Goal: Task Accomplishment & Management: Use online tool/utility

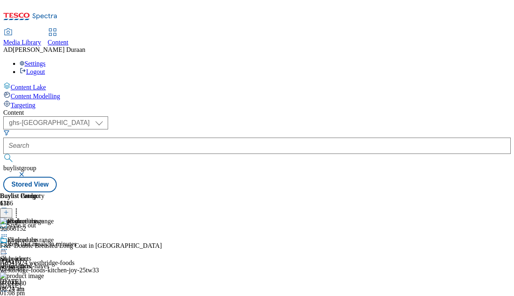
select select "ghs-[GEOGRAPHIC_DATA]"
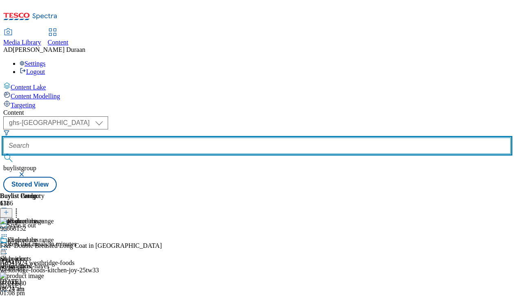
click at [203, 137] on input "text" at bounding box center [256, 145] width 507 height 16
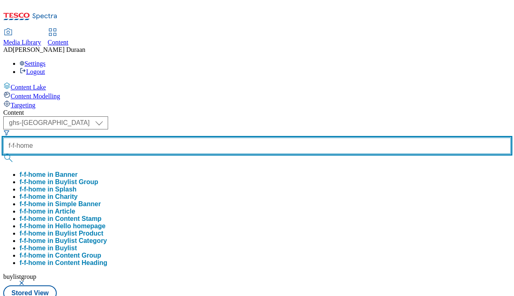
type input "f-f-home"
click at [3, 154] on button "submit" at bounding box center [8, 158] width 11 height 8
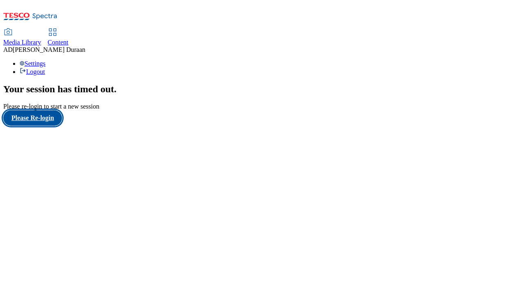
click at [18, 126] on button "Please Re-login" at bounding box center [32, 117] width 59 height 15
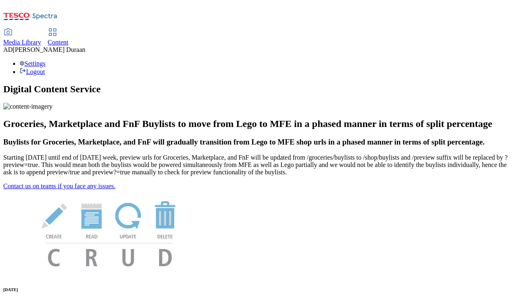
click at [41, 39] on span "Media Library" at bounding box center [22, 42] width 38 height 7
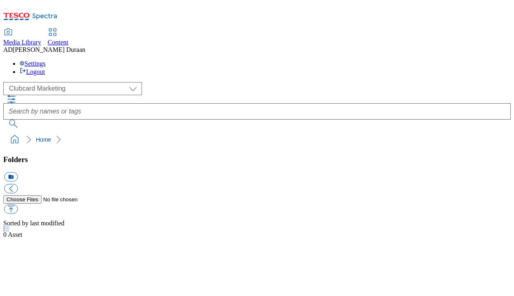
scroll to position [0, 0]
click at [69, 39] on span "Content" at bounding box center [58, 42] width 21 height 7
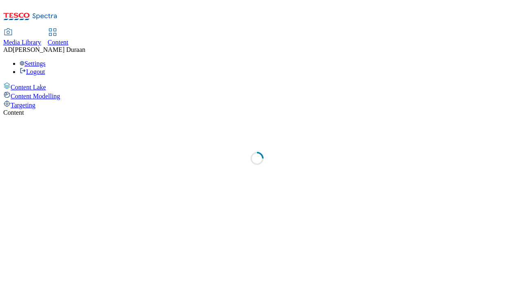
select select "ghs-[GEOGRAPHIC_DATA]"
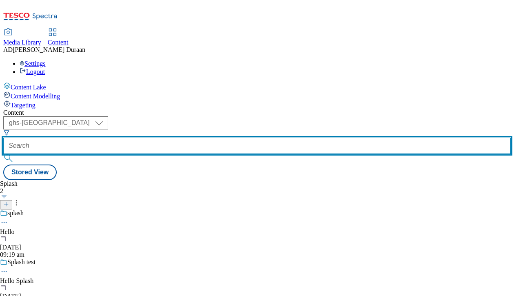
click at [184, 137] on input "text" at bounding box center [256, 145] width 507 height 16
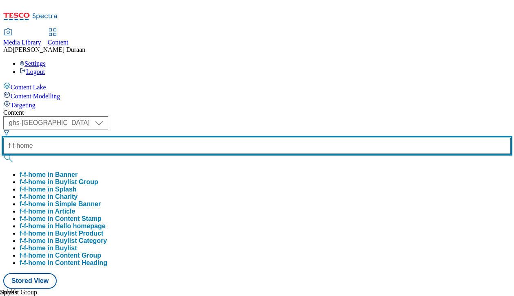
type input "f-f-home"
click at [3, 154] on button "submit" at bounding box center [8, 158] width 11 height 8
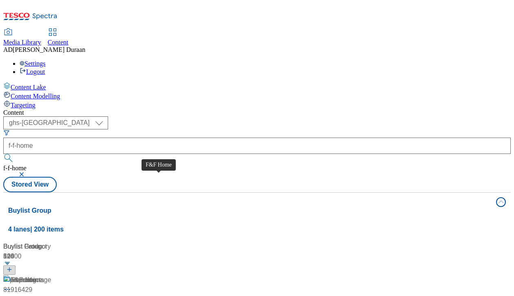
click at [35, 295] on div "F&F Home" at bounding box center [18, 301] width 31 height 10
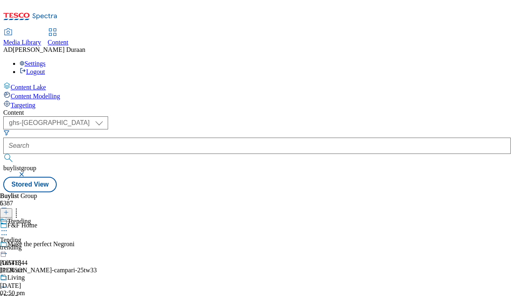
click at [31, 243] on div "trending" at bounding box center [15, 246] width 31 height 7
click at [8, 226] on icon at bounding box center [4, 230] width 8 height 8
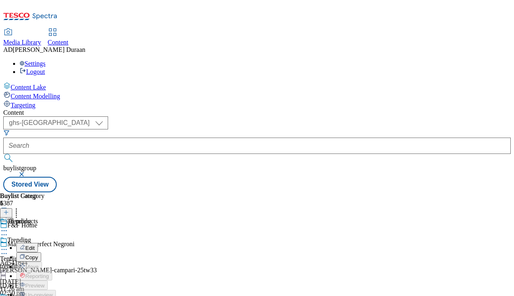
scroll to position [0, 58]
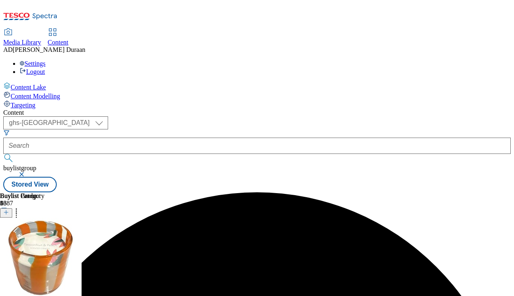
scroll to position [0, 210]
click at [8, 245] on icon at bounding box center [4, 249] width 8 height 8
click at [17, 210] on circle at bounding box center [16, 210] width 1 height 1
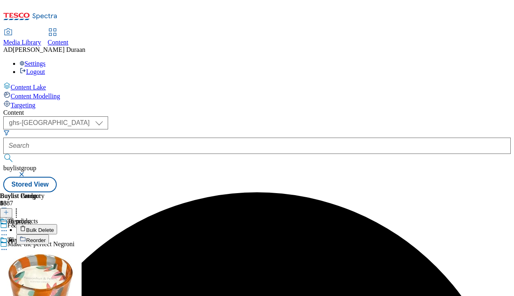
click at [57, 224] on button "Bulk Delete" at bounding box center [36, 229] width 41 height 10
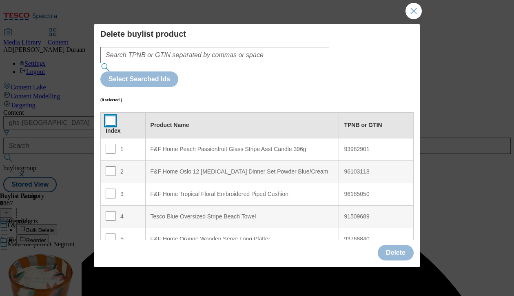
click at [110, 116] on input "Modal" at bounding box center [111, 121] width 10 height 10
checkbox input "true"
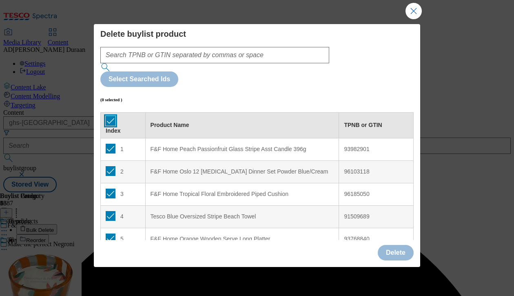
checkbox input "true"
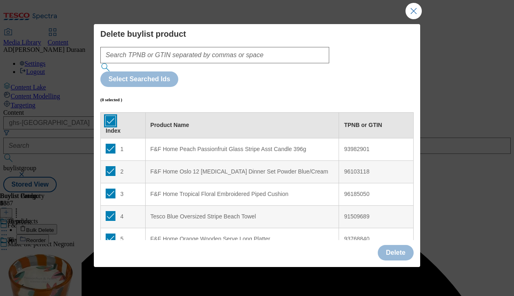
checkbox input "true"
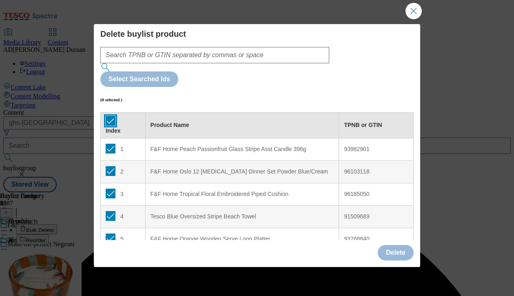
checkbox input "true"
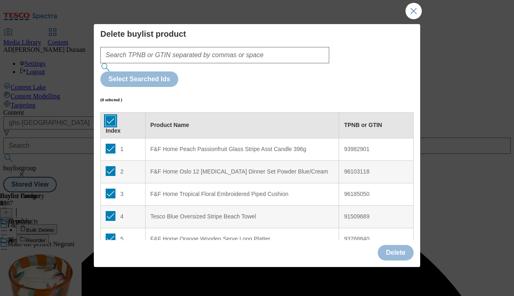
checkbox input "true"
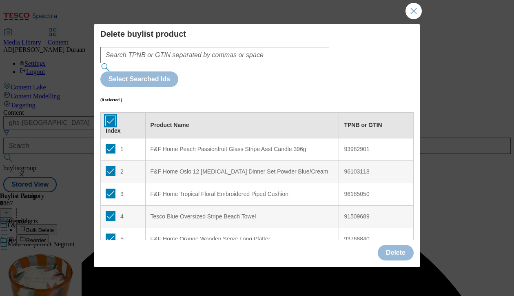
checkbox input "true"
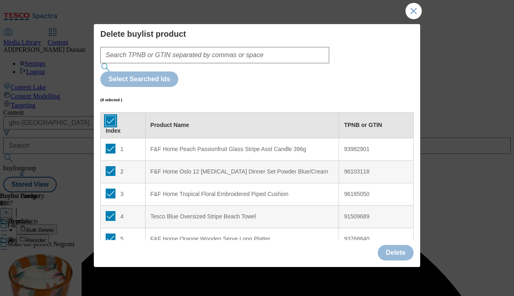
checkbox input "true"
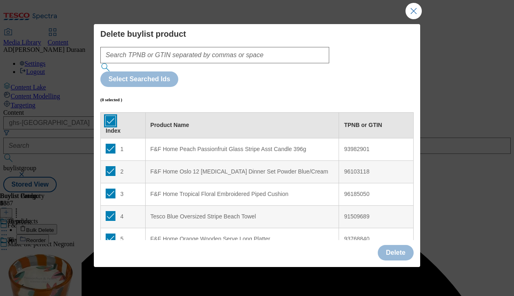
checkbox input "true"
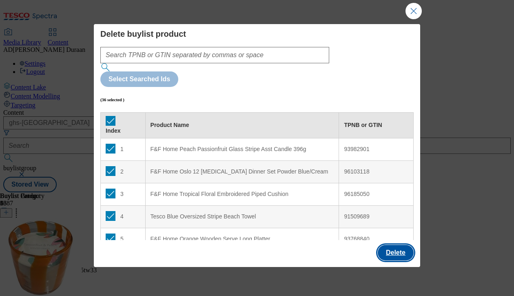
click at [390, 248] on button "Delete" at bounding box center [396, 252] width 36 height 15
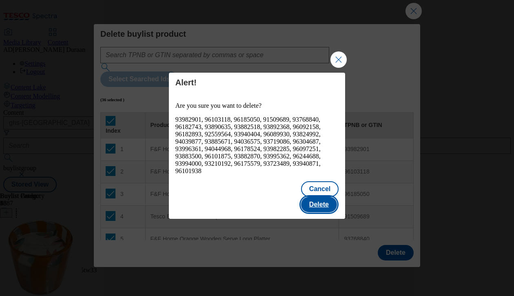
click at [325, 198] on button "Delete" at bounding box center [319, 204] width 36 height 15
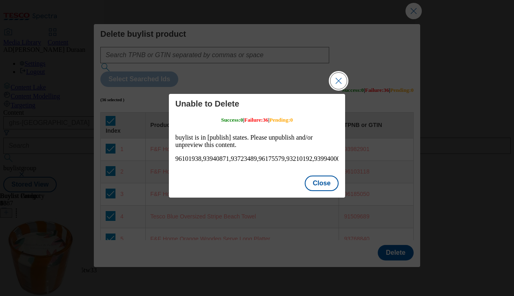
scroll to position [0, 0]
click at [325, 188] on button "Close" at bounding box center [322, 182] width 34 height 15
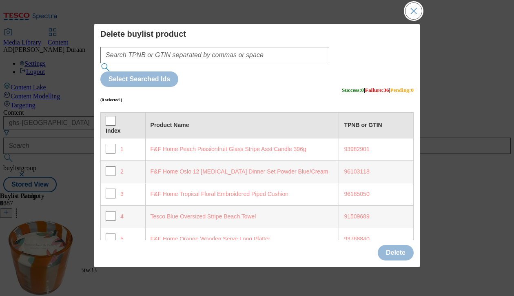
drag, startPoint x: 416, startPoint y: 9, endPoint x: 396, endPoint y: 84, distance: 77.1
click at [416, 9] on button "Close Modal" at bounding box center [413, 11] width 16 height 16
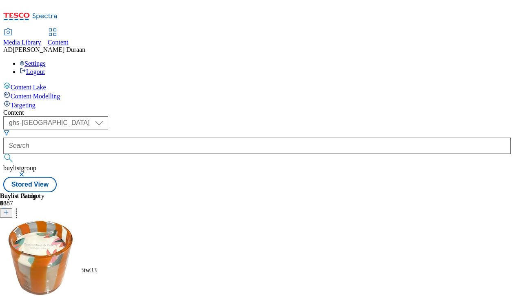
scroll to position [0, 69]
click at [8, 245] on icon at bounding box center [4, 249] width 8 height 8
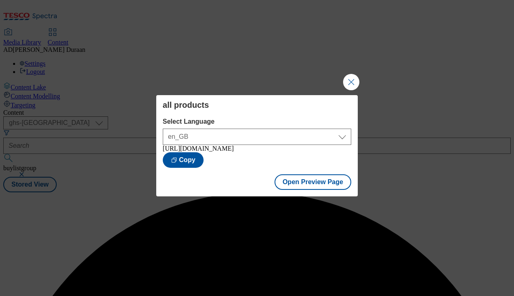
scroll to position [0, 0]
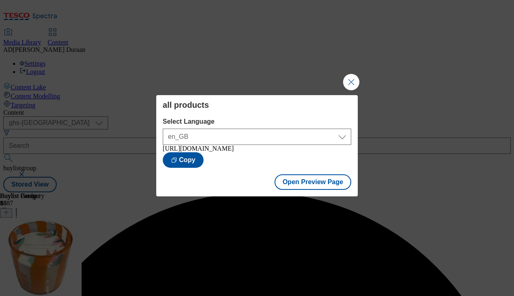
drag, startPoint x: 353, startPoint y: 79, endPoint x: 412, endPoint y: 142, distance: 86.6
click at [354, 80] on button "Close Modal" at bounding box center [351, 82] width 16 height 16
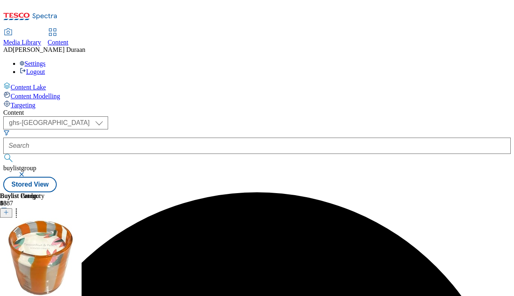
scroll to position [0, 182]
click at [8, 245] on icon at bounding box center [4, 249] width 8 height 8
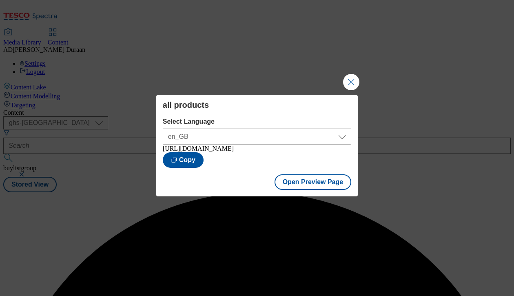
scroll to position [0, 0]
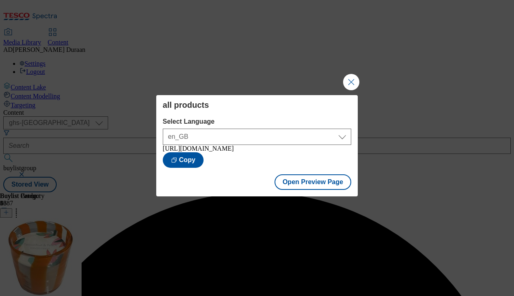
click at [351, 79] on button "Close Modal" at bounding box center [351, 82] width 16 height 16
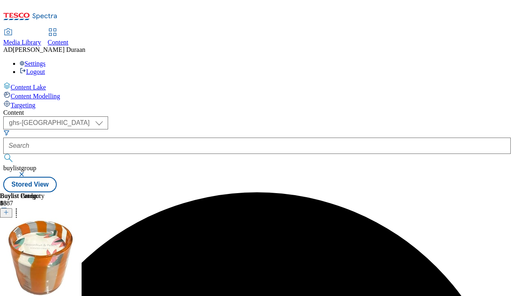
scroll to position [0, 210]
click at [8, 245] on icon at bounding box center [4, 249] width 8 height 8
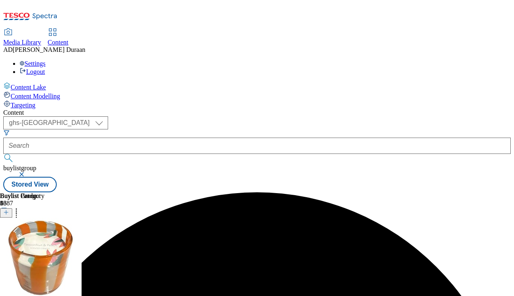
click at [8, 245] on icon at bounding box center [4, 249] width 8 height 8
click at [20, 207] on icon at bounding box center [16, 211] width 8 height 8
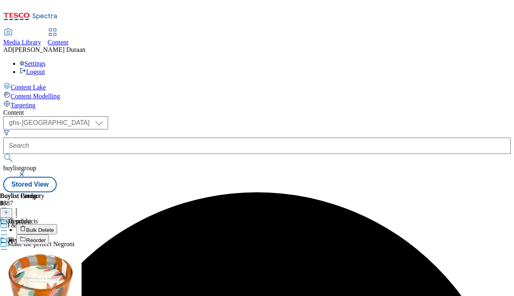
click at [57, 224] on button "Bulk Delete" at bounding box center [36, 229] width 41 height 10
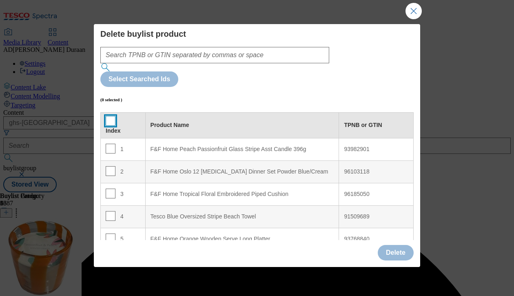
drag, startPoint x: 109, startPoint y: 83, endPoint x: 332, endPoint y: 205, distance: 253.7
click at [112, 116] on input "Modal" at bounding box center [111, 121] width 10 height 10
checkbox input "true"
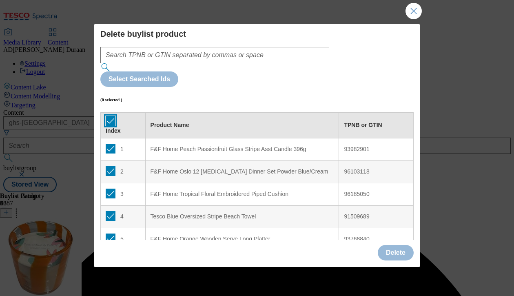
checkbox input "true"
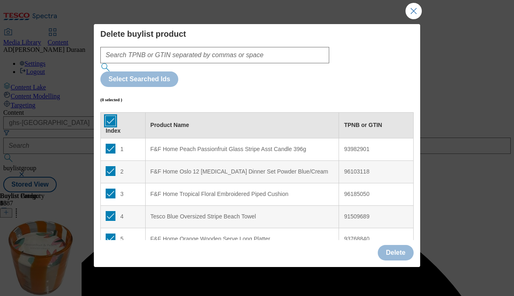
checkbox input "true"
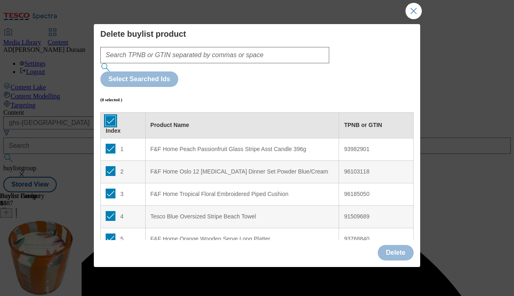
checkbox input "true"
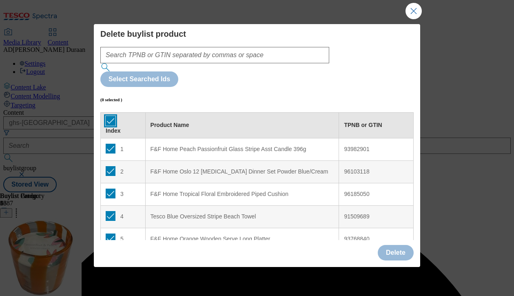
checkbox input "true"
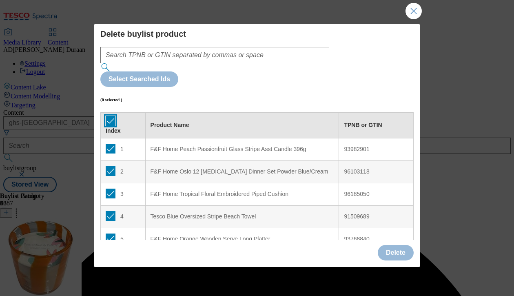
checkbox input "true"
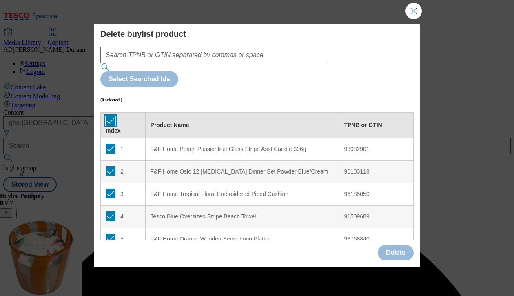
checkbox input "true"
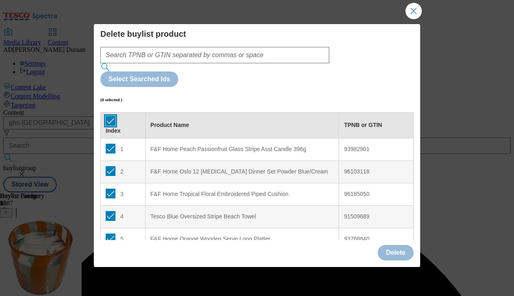
checkbox input "true"
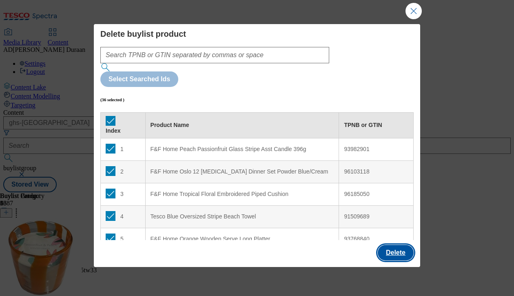
click at [396, 249] on button "Delete" at bounding box center [396, 252] width 36 height 15
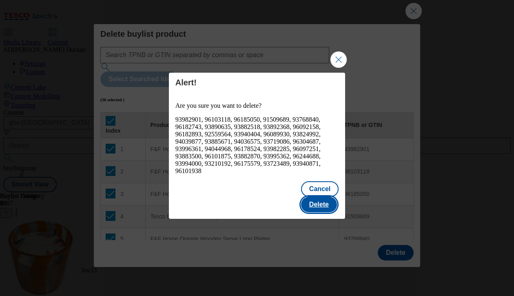
click at [322, 197] on button "Delete" at bounding box center [319, 204] width 36 height 15
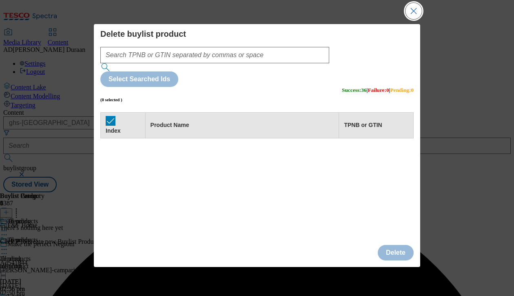
scroll to position [0, 0]
drag, startPoint x: 497, startPoint y: 20, endPoint x: 426, endPoint y: 22, distance: 71.0
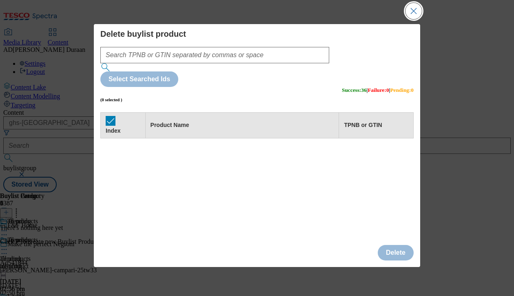
click at [412, 11] on button "Close Modal" at bounding box center [413, 11] width 16 height 16
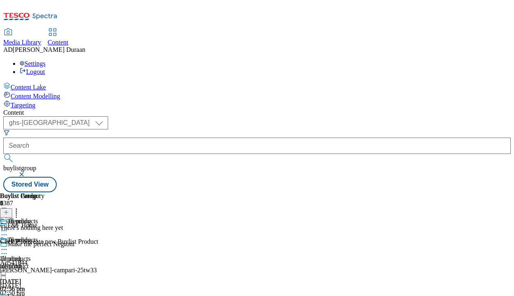
scroll to position [0, 210]
click at [8, 212] on line at bounding box center [6, 212] width 4 height 0
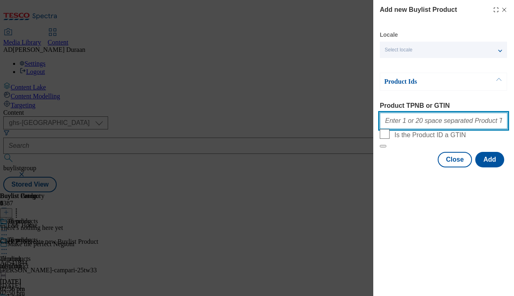
paste input "96545741 93103768 96425872 92146603 96089606 93719005 96179460 96399395 9677517…"
type input "96545741 93103768 96425872 92146603 96089606 93719005 96179460 96399395 9677517…"
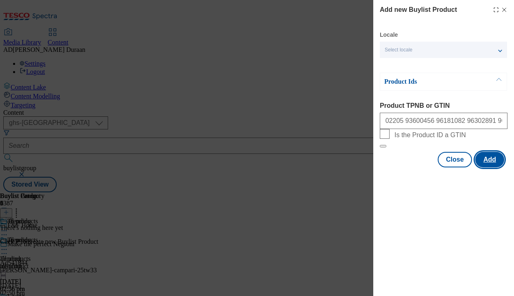
scroll to position [0, 0]
click at [493, 167] on button "Add" at bounding box center [489, 159] width 29 height 15
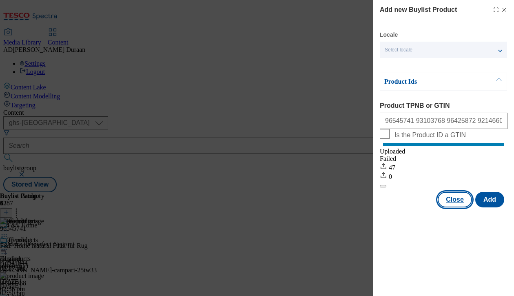
click at [454, 207] on button "Close" at bounding box center [455, 199] width 34 height 15
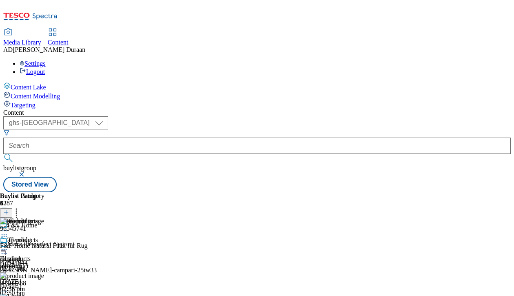
scroll to position [0, 107]
drag, startPoint x: 217, startPoint y: 230, endPoint x: 321, endPoint y: 195, distance: 110.3
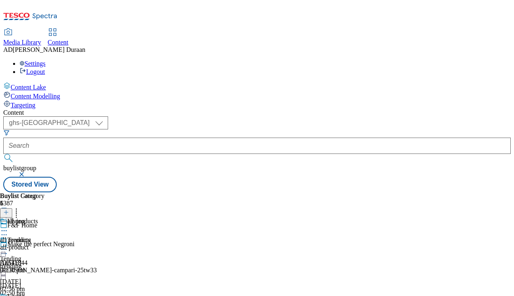
scroll to position [0, 59]
click at [21, 255] on div "Tending" at bounding box center [10, 258] width 21 height 7
click at [8, 245] on icon at bounding box center [4, 249] width 8 height 8
click at [8, 226] on icon at bounding box center [4, 230] width 8 height 8
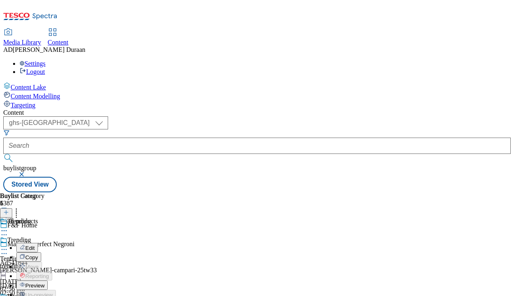
click at [44, 282] on span "Preview" at bounding box center [34, 285] width 19 height 6
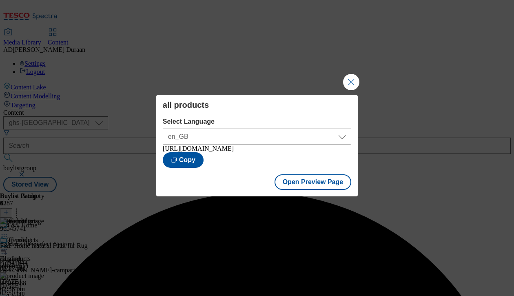
drag, startPoint x: 353, startPoint y: 81, endPoint x: 353, endPoint y: 86, distance: 5.3
click at [353, 81] on button "Close Modal" at bounding box center [351, 82] width 16 height 16
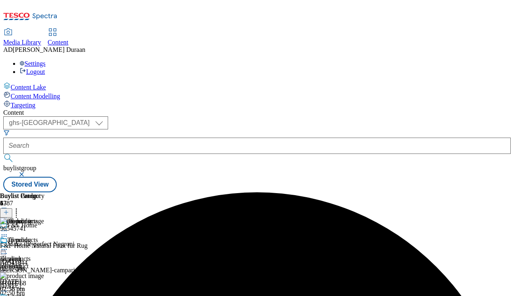
scroll to position [0, 210]
click at [8, 245] on icon at bounding box center [4, 249] width 8 height 8
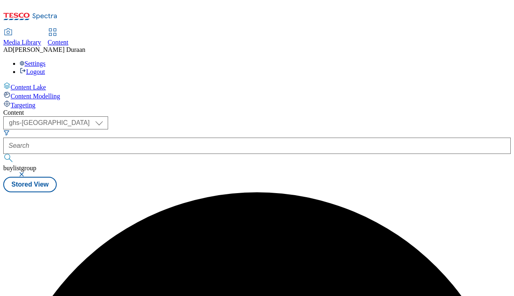
scroll to position [0, 0]
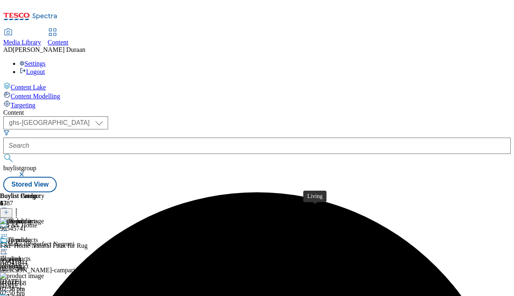
click at [25, 292] on span "Living" at bounding box center [16, 296] width 18 height 9
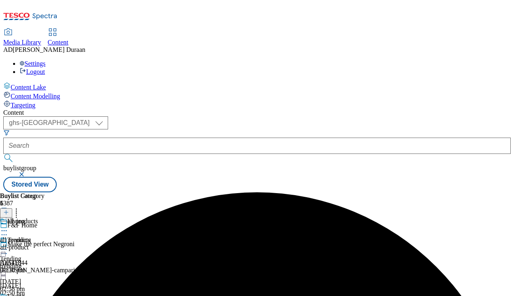
scroll to position [0, 59]
click at [44, 243] on div "all-product" at bounding box center [22, 246] width 44 height 7
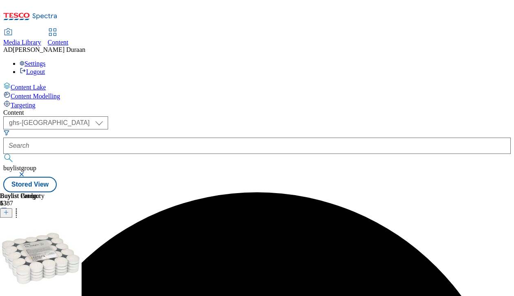
scroll to position [33, 0]
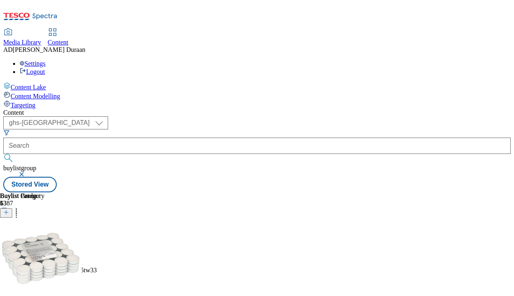
click at [8, 245] on icon at bounding box center [4, 249] width 8 height 8
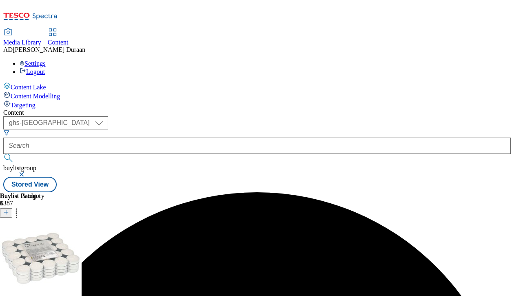
scroll to position [0, 210]
click at [8, 245] on icon at bounding box center [4, 249] width 8 height 8
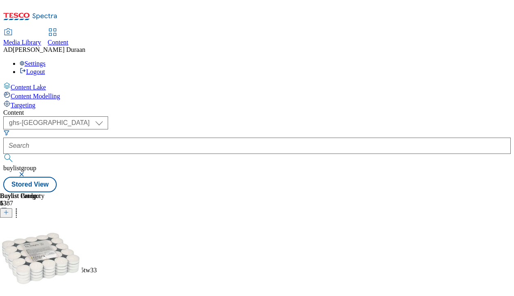
scroll to position [78, 0]
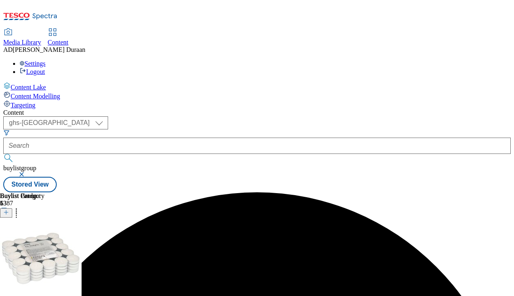
scroll to position [0, 210]
click at [8, 245] on icon at bounding box center [4, 249] width 8 height 8
click at [38, 236] on div "all products" at bounding box center [22, 239] width 31 height 7
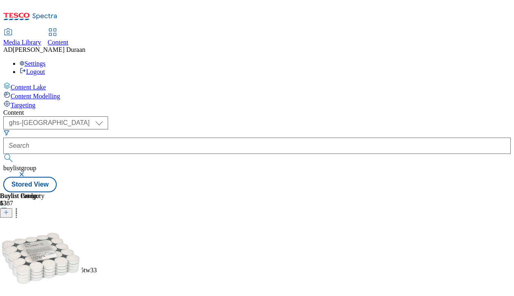
click at [17, 210] on circle at bounding box center [16, 210] width 1 height 1
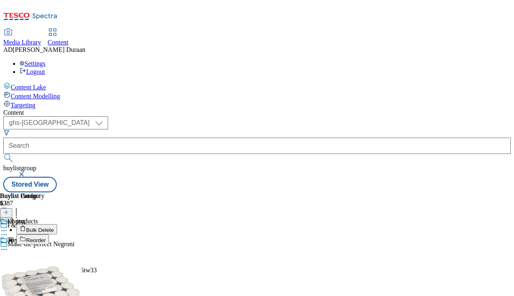
click at [54, 227] on span "Bulk Delete" at bounding box center [40, 230] width 28 height 6
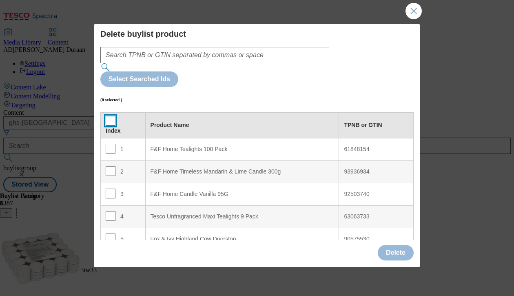
click at [109, 116] on input "Modal" at bounding box center [111, 121] width 10 height 10
checkbox input "true"
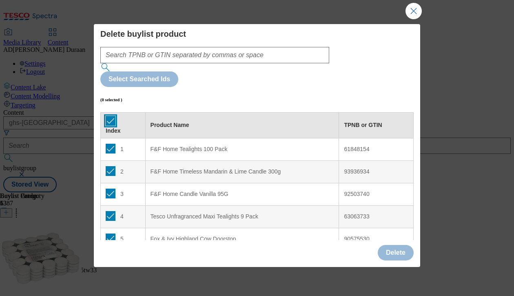
checkbox input "true"
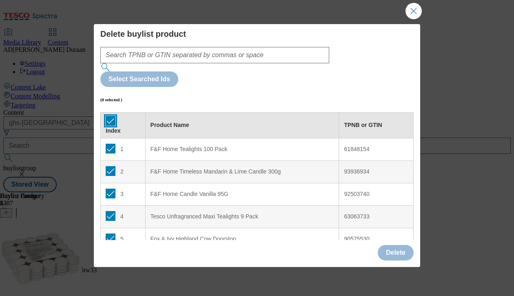
checkbox input "true"
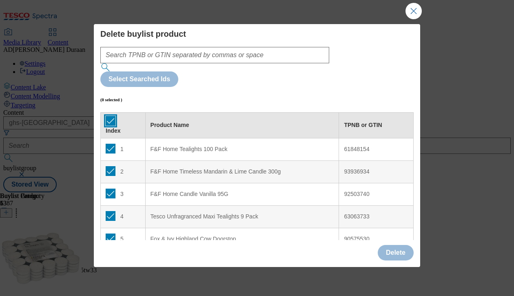
checkbox input "true"
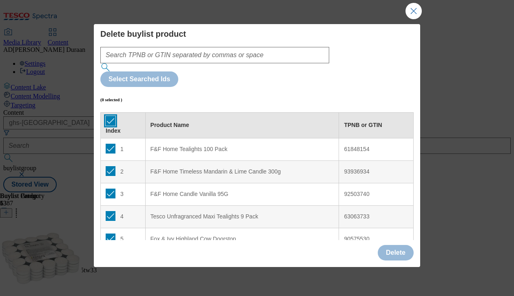
checkbox input "true"
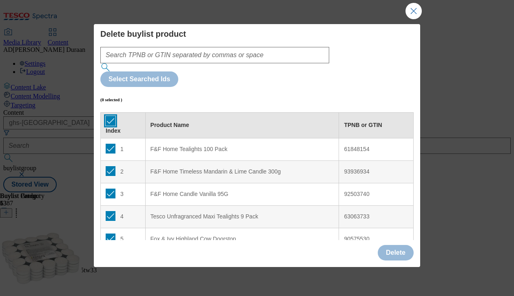
checkbox input "true"
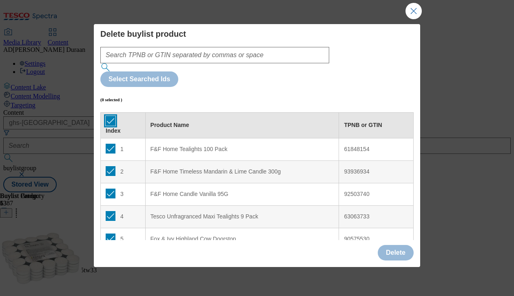
checkbox input "true"
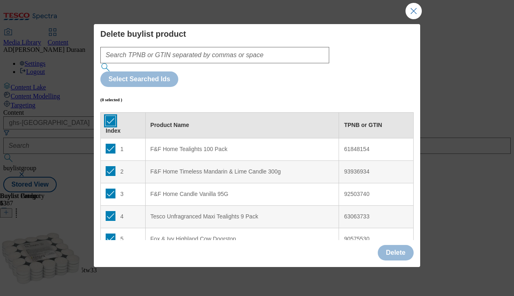
checkbox input "true"
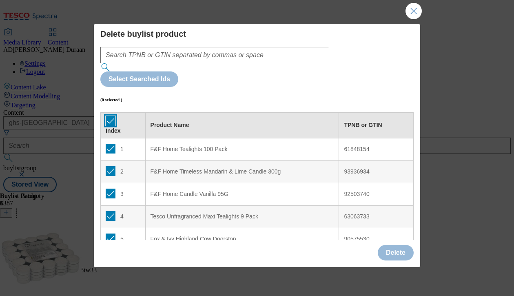
checkbox input "true"
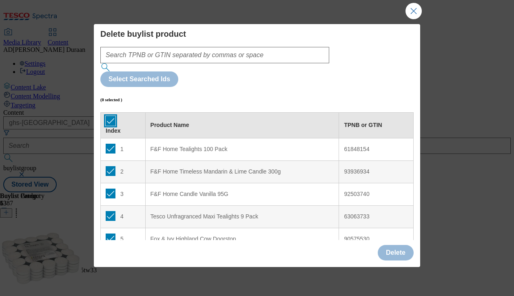
checkbox input "true"
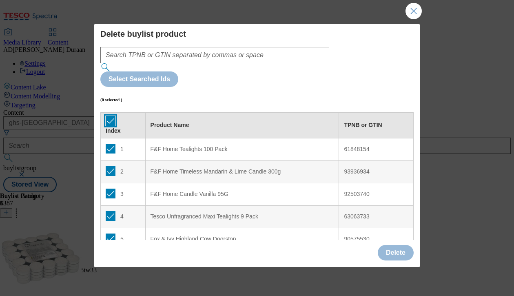
checkbox input "true"
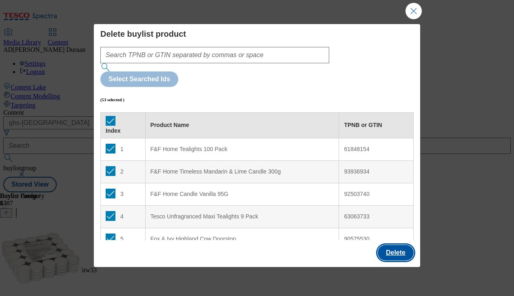
click at [388, 249] on button "Delete" at bounding box center [396, 252] width 36 height 15
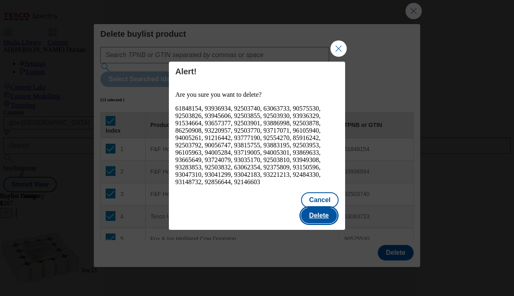
click at [321, 212] on button "Delete" at bounding box center [319, 215] width 36 height 15
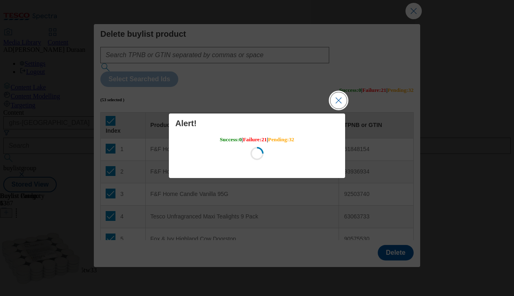
drag, startPoint x: 340, startPoint y: 101, endPoint x: 420, endPoint y: 29, distance: 107.7
click at [342, 98] on button "Close Modal" at bounding box center [338, 100] width 16 height 16
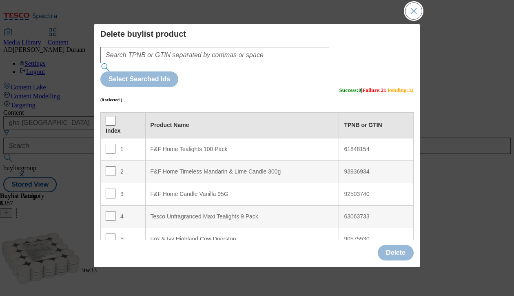
drag, startPoint x: 410, startPoint y: 9, endPoint x: 405, endPoint y: 33, distance: 25.5
click at [410, 9] on button "Close Modal" at bounding box center [413, 11] width 16 height 16
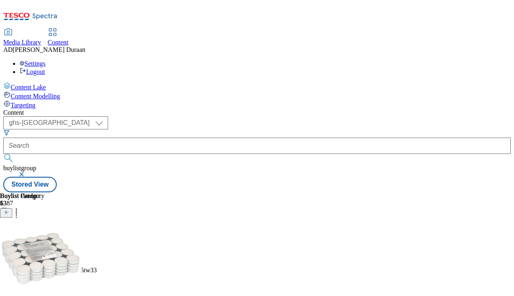
scroll to position [55, 0]
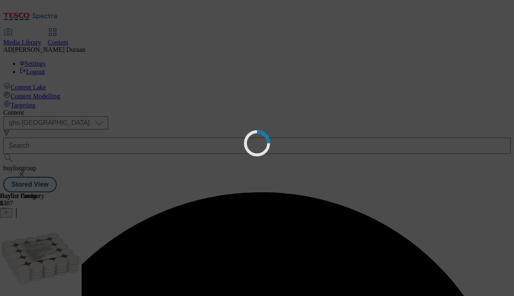
scroll to position [9, 0]
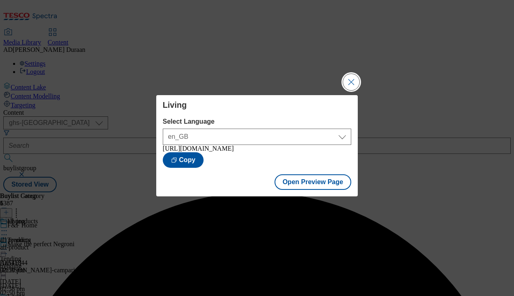
click at [351, 79] on button "Close Modal" at bounding box center [351, 82] width 16 height 16
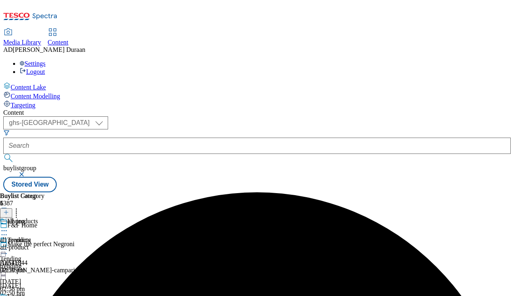
scroll to position [20, 0]
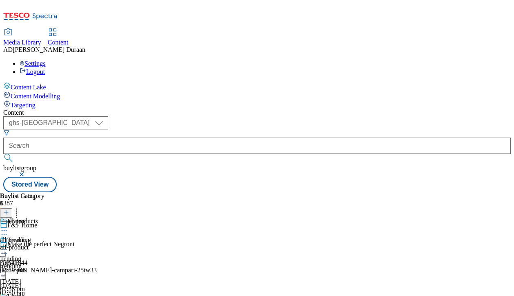
scroll to position [68, 0]
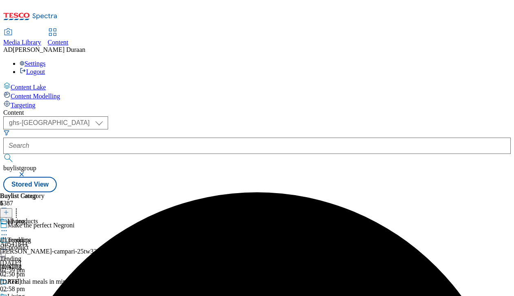
scroll to position [0, 59]
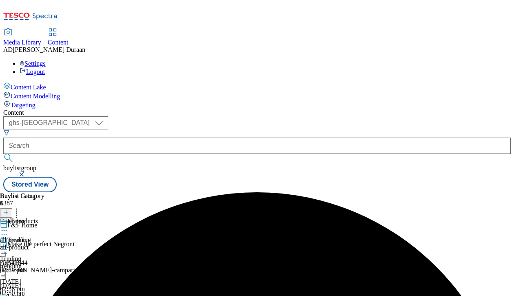
click at [44, 243] on div "all-product" at bounding box center [22, 246] width 44 height 7
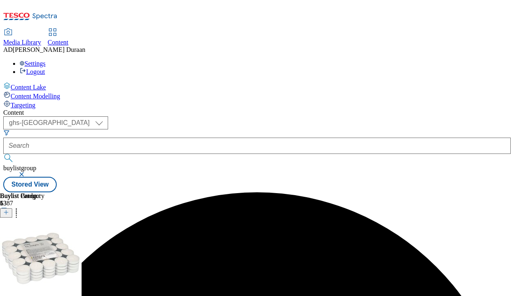
click at [20, 207] on icon at bounding box center [16, 211] width 8 height 8
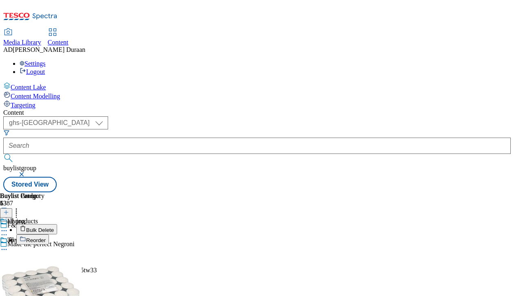
click at [54, 227] on span "Bulk Delete" at bounding box center [40, 230] width 28 height 6
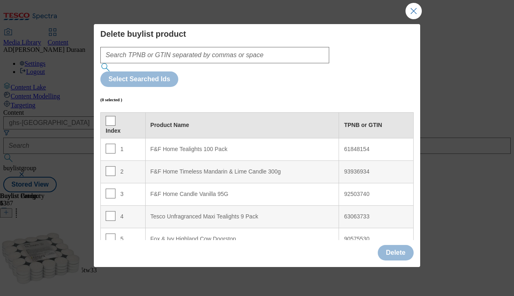
click at [103, 112] on th "Index" at bounding box center [123, 125] width 45 height 26
click at [109, 116] on input "Modal" at bounding box center [111, 121] width 10 height 10
checkbox input "true"
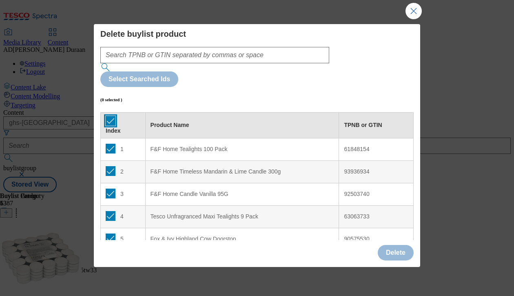
checkbox input "true"
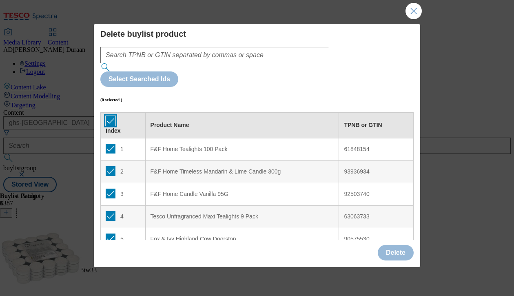
checkbox input "true"
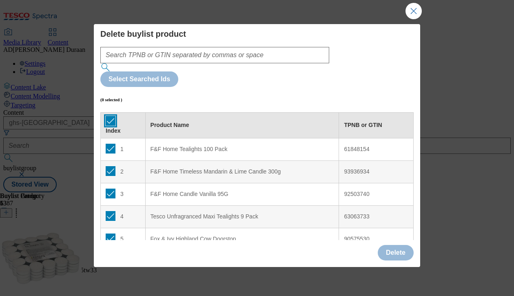
checkbox input "true"
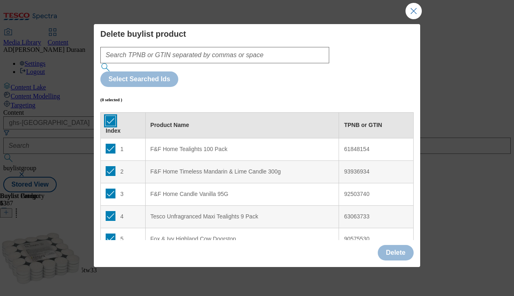
checkbox input "true"
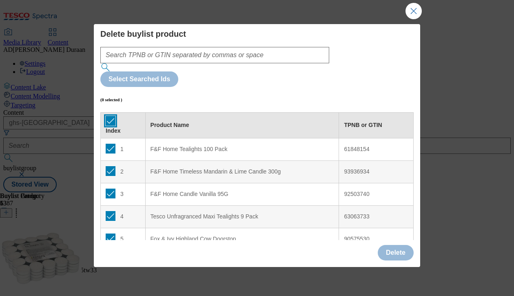
checkbox input "true"
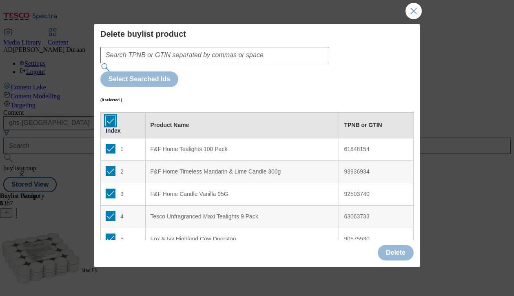
checkbox input "true"
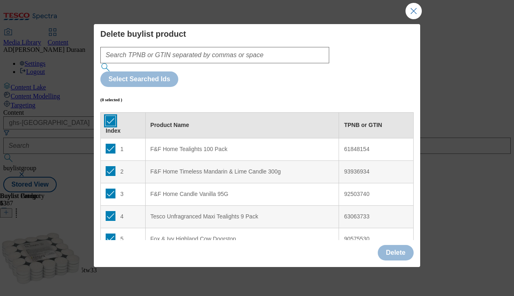
checkbox input "true"
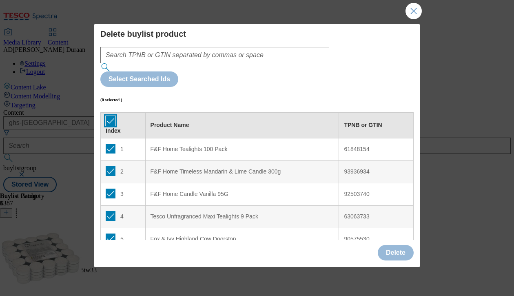
checkbox input "true"
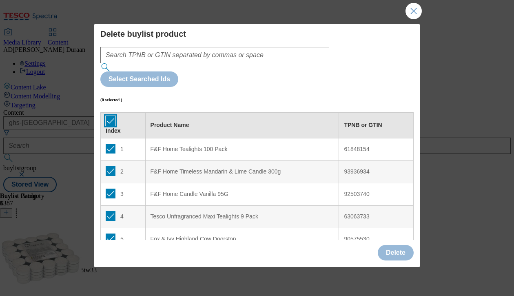
checkbox input "true"
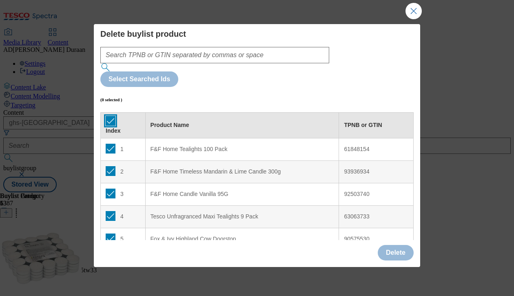
checkbox input "true"
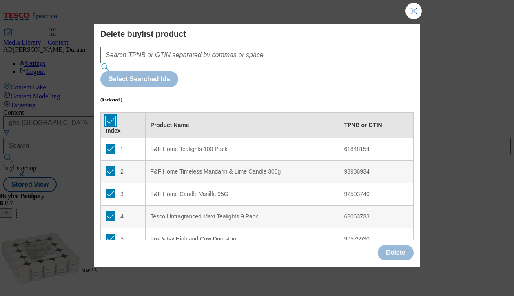
checkbox input "true"
click at [395, 250] on button "Delete" at bounding box center [396, 252] width 36 height 15
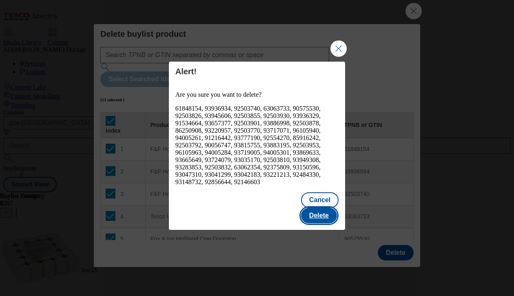
click at [322, 210] on button "Delete" at bounding box center [319, 215] width 36 height 15
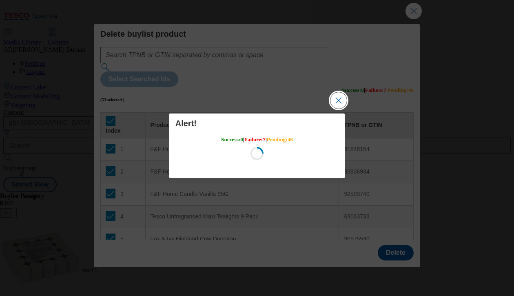
click at [341, 101] on button "Close Modal" at bounding box center [338, 100] width 16 height 16
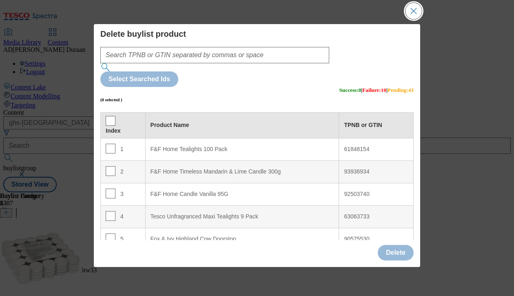
drag, startPoint x: 415, startPoint y: 11, endPoint x: 389, endPoint y: 61, distance: 57.1
click at [415, 11] on button "Close Modal" at bounding box center [413, 11] width 16 height 16
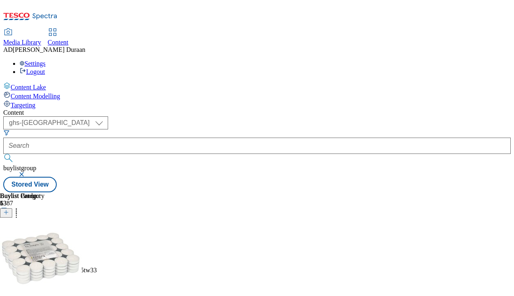
scroll to position [58, 0]
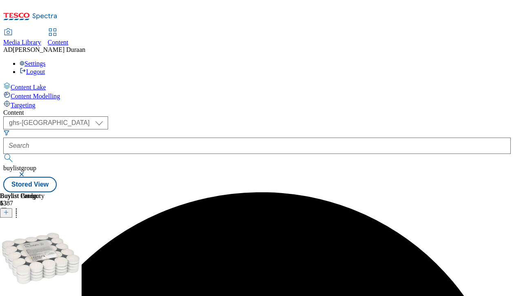
scroll to position [64, 0]
drag, startPoint x: 334, startPoint y: 149, endPoint x: 328, endPoint y: 149, distance: 5.7
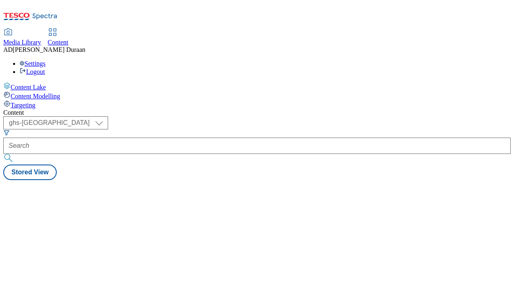
select select "ghs-[GEOGRAPHIC_DATA]"
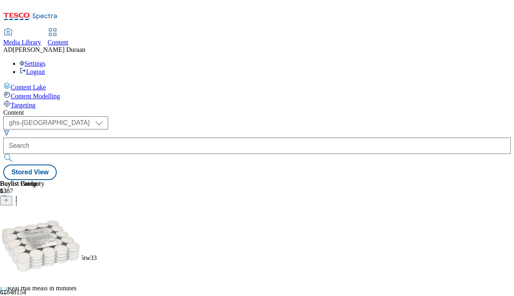
scroll to position [49, 0]
click at [8, 289] on icon at bounding box center [4, 293] width 8 height 8
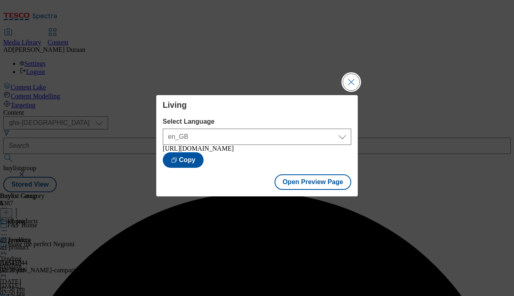
click at [351, 78] on button "Close Modal" at bounding box center [351, 82] width 16 height 16
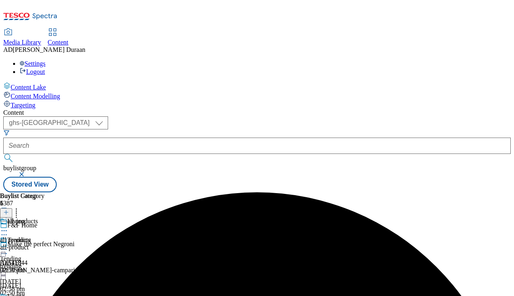
scroll to position [52, 0]
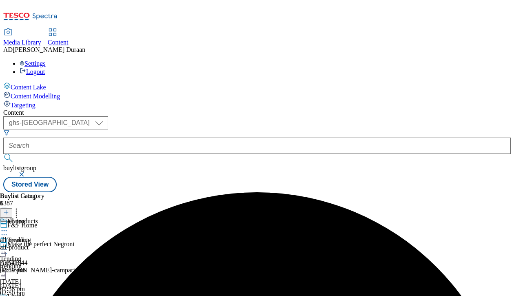
scroll to position [0, 38]
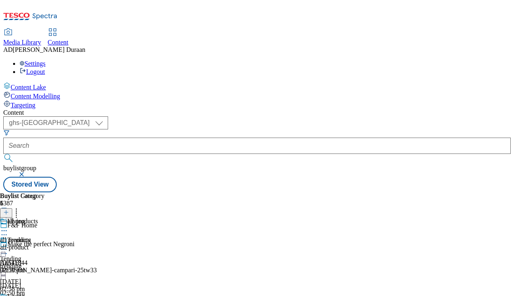
scroll to position [0, 0]
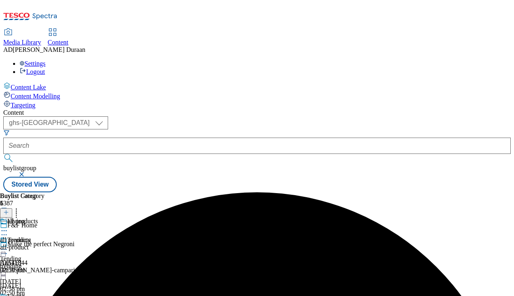
scroll to position [0, 59]
click at [44, 243] on div "all-product" at bounding box center [22, 246] width 44 height 7
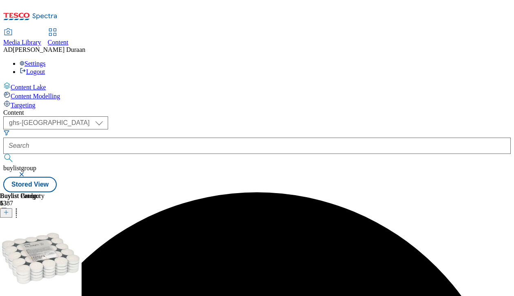
scroll to position [0, 210]
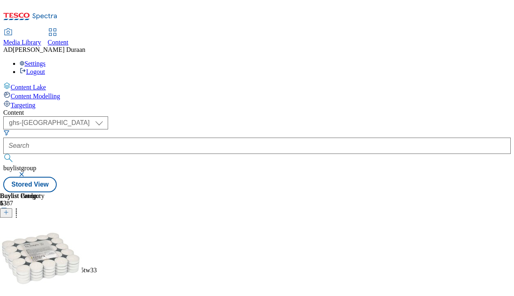
click at [20, 207] on icon at bounding box center [16, 211] width 8 height 8
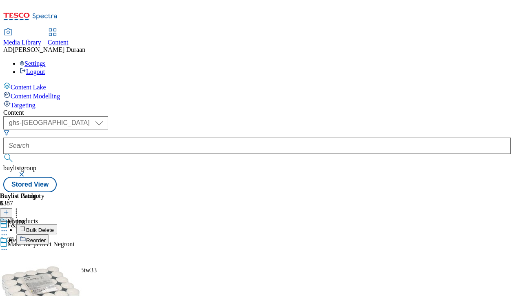
click at [54, 227] on span "Bulk Delete" at bounding box center [40, 230] width 28 height 6
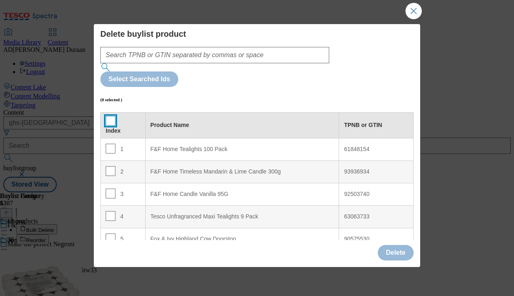
drag, startPoint x: 108, startPoint y: 83, endPoint x: 113, endPoint y: 84, distance: 5.0
click at [109, 116] on input "Modal" at bounding box center [111, 121] width 10 height 10
checkbox input "true"
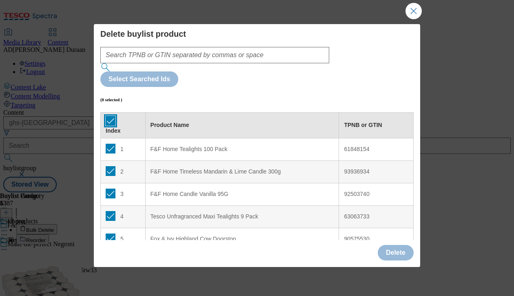
checkbox input "true"
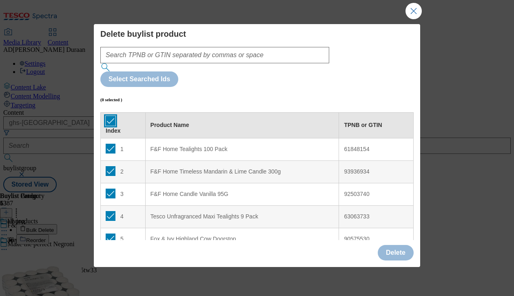
checkbox input "true"
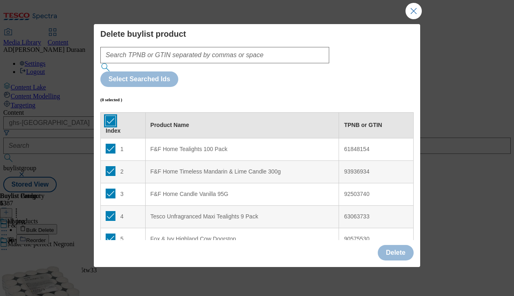
checkbox input "true"
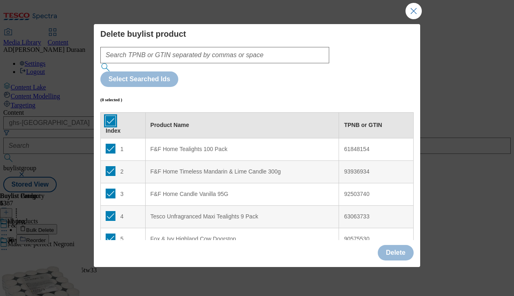
checkbox input "true"
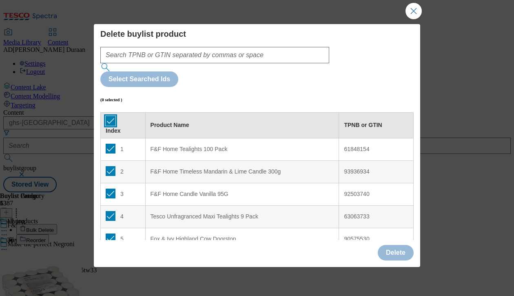
checkbox input "true"
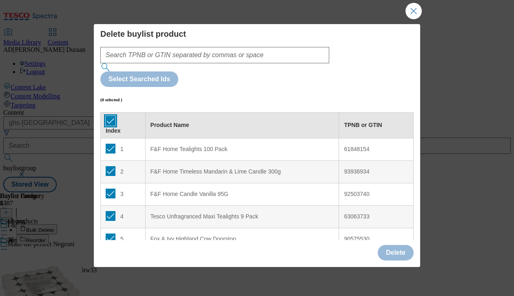
checkbox input "true"
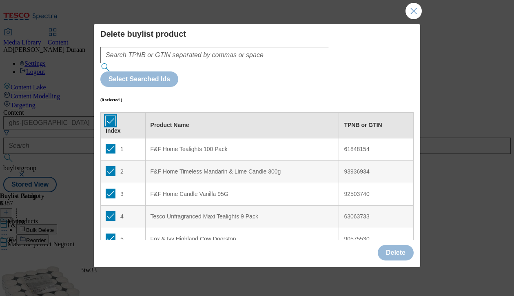
checkbox input "true"
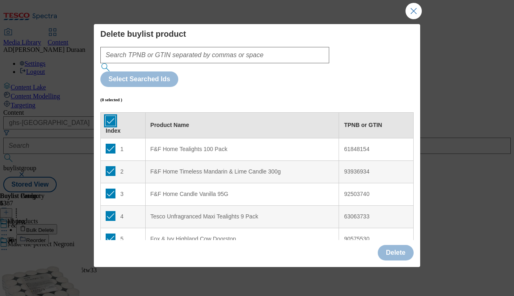
checkbox input "true"
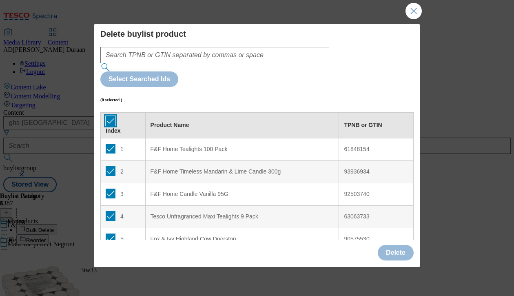
checkbox input "true"
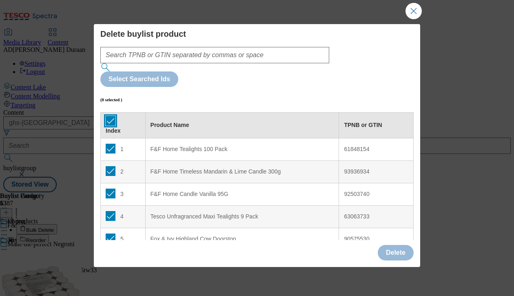
checkbox input "true"
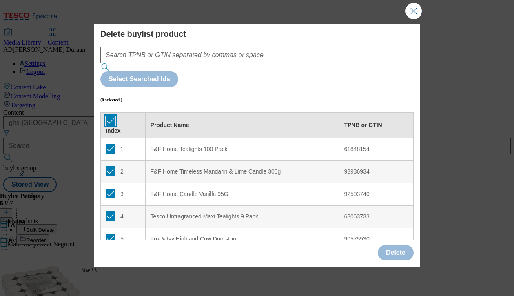
checkbox input "true"
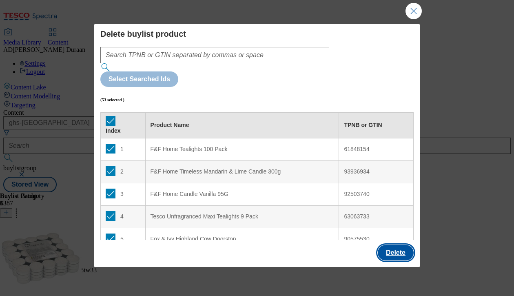
click at [388, 249] on button "Delete" at bounding box center [396, 252] width 36 height 15
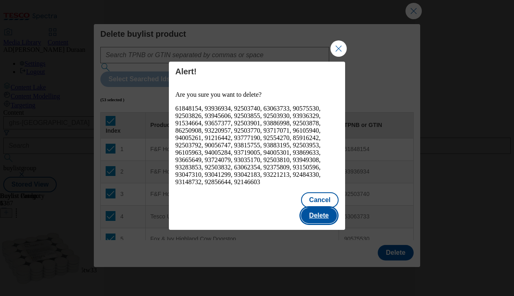
click at [320, 208] on button "Delete" at bounding box center [319, 215] width 36 height 15
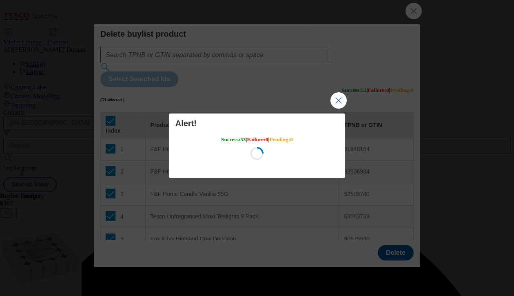
scroll to position [0, 0]
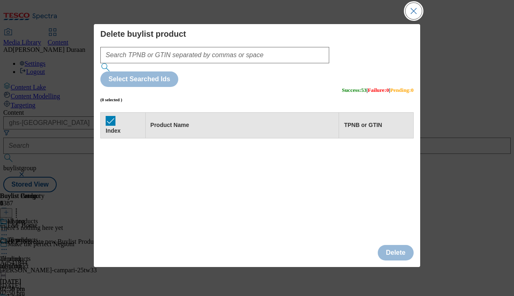
drag, startPoint x: 415, startPoint y: 11, endPoint x: 411, endPoint y: 10, distance: 4.2
click at [415, 11] on button "Close Modal" at bounding box center [413, 11] width 16 height 16
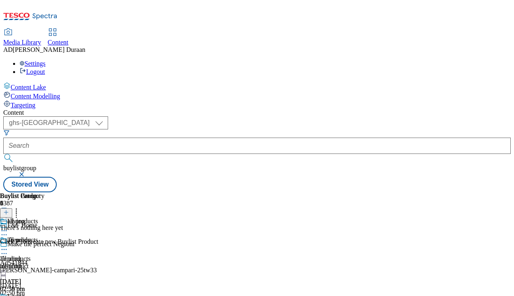
scroll to position [0, 210]
click at [9, 209] on icon at bounding box center [6, 212] width 6 height 6
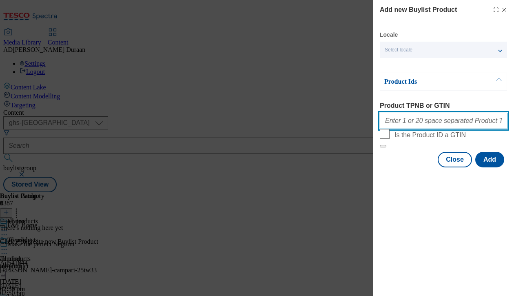
paste input "61848154 93272215 63063733 93162098 92503826 96487348 92503740 92805711 9393632…"
type input "61848154 93272215 63063733 93162098 92503826 96487348 92503740 92805711 9393632…"
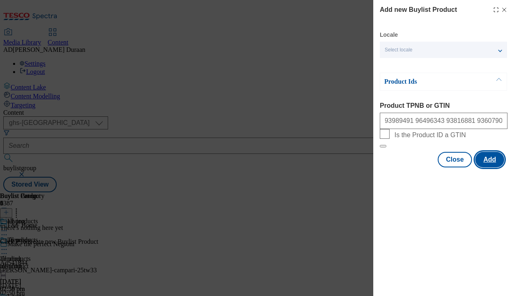
scroll to position [0, 0]
click at [488, 167] on button "Add" at bounding box center [489, 159] width 29 height 15
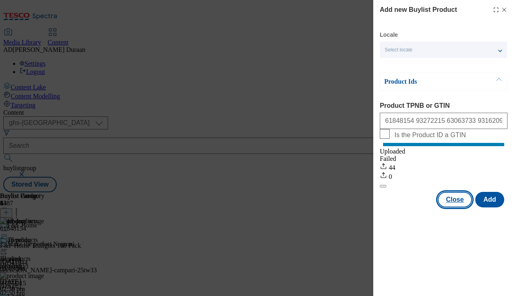
click at [457, 207] on button "Close" at bounding box center [455, 199] width 34 height 15
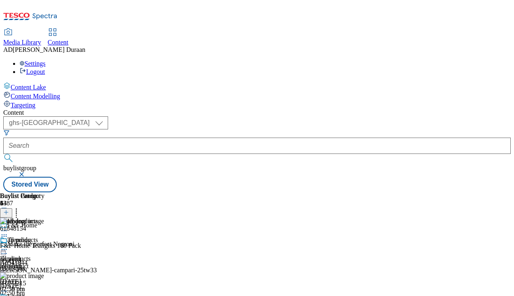
scroll to position [23, 0]
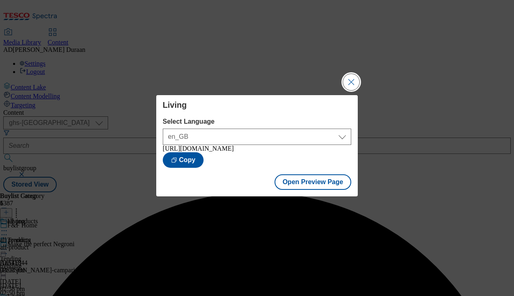
click at [349, 82] on button "Close Modal" at bounding box center [351, 82] width 16 height 16
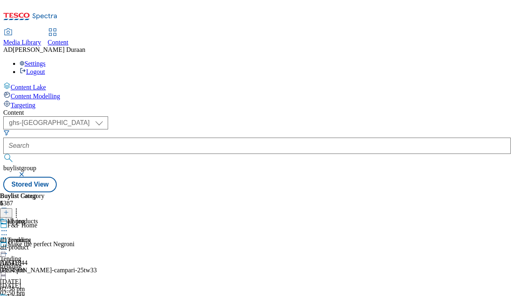
scroll to position [120, 0]
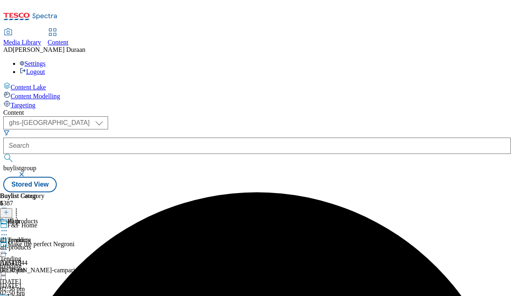
scroll to position [160, 0]
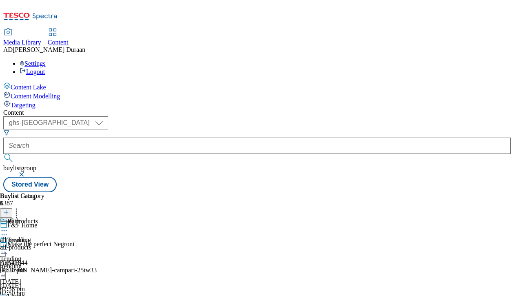
scroll to position [159, 0]
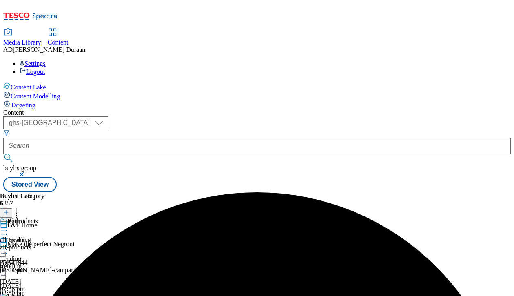
scroll to position [106, 0]
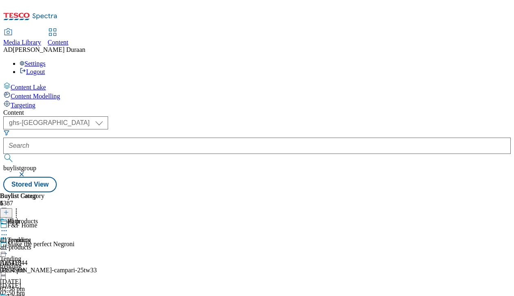
scroll to position [160, 0]
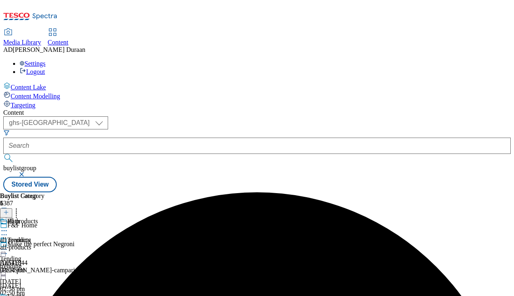
scroll to position [0, 59]
click at [44, 266] on div at bounding box center [22, 266] width 44 height 0
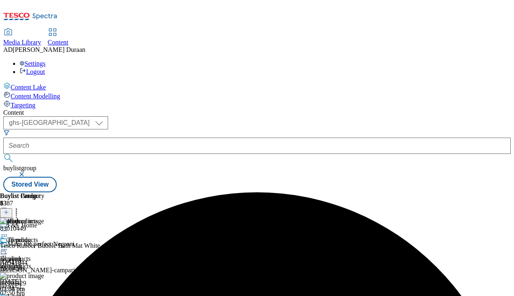
click at [20, 207] on icon at bounding box center [16, 211] width 8 height 8
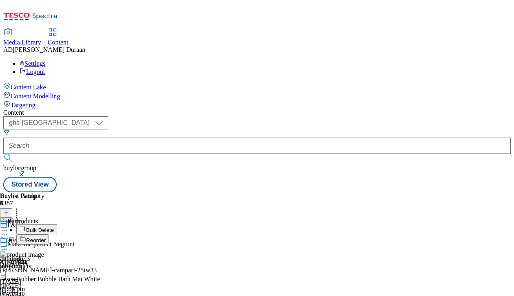
click at [54, 227] on span "Bulk Delete" at bounding box center [40, 230] width 28 height 6
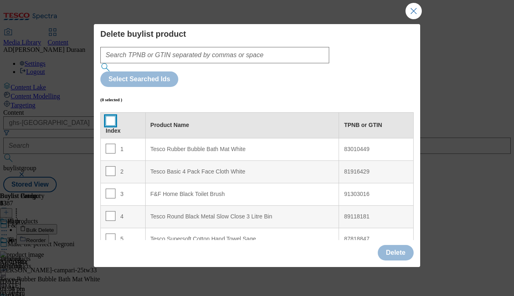
drag, startPoint x: 107, startPoint y: 83, endPoint x: 175, endPoint y: 120, distance: 77.2
click at [108, 116] on input "Modal" at bounding box center [111, 121] width 10 height 10
checkbox input "true"
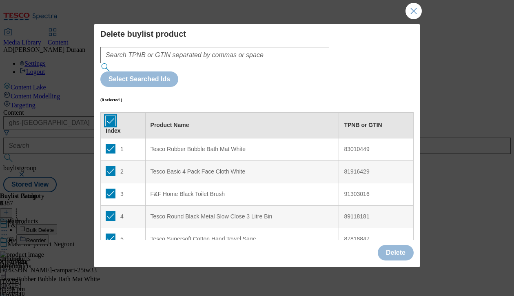
checkbox input "true"
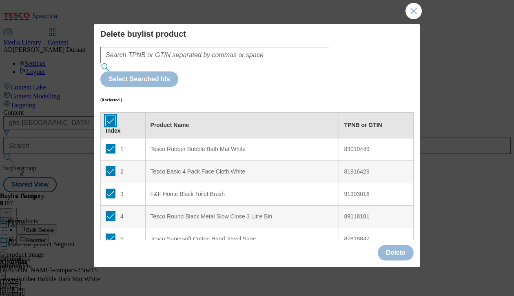
checkbox input "true"
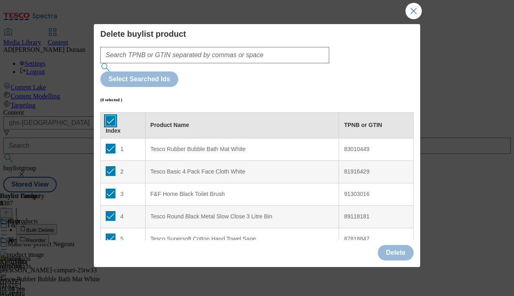
checkbox input "true"
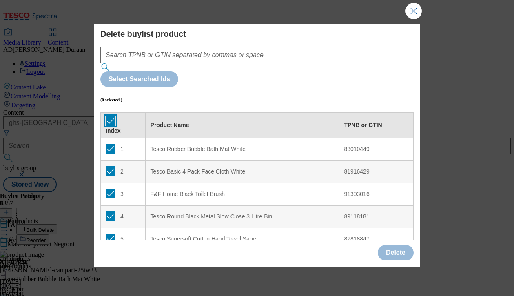
checkbox input "true"
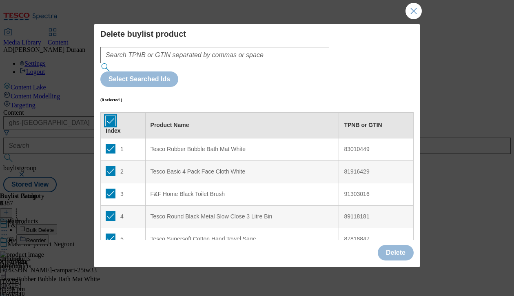
checkbox input "true"
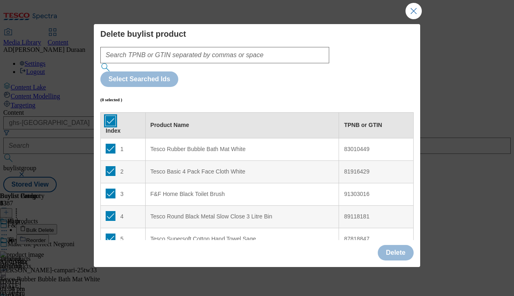
checkbox input "true"
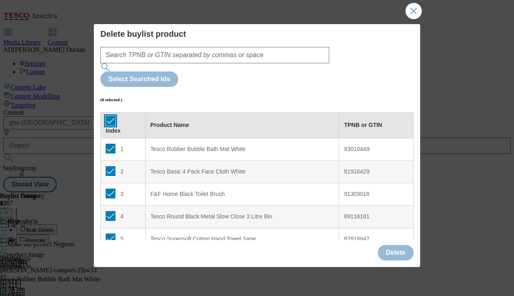
checkbox input "true"
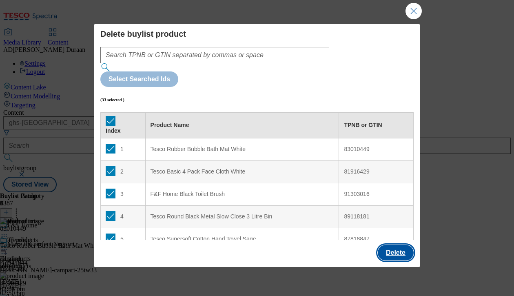
click at [394, 250] on button "Delete" at bounding box center [396, 252] width 36 height 15
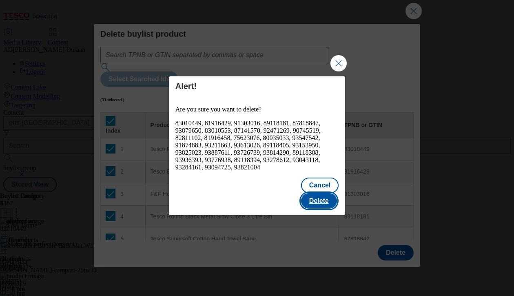
click at [318, 193] on button "Delete" at bounding box center [319, 200] width 36 height 15
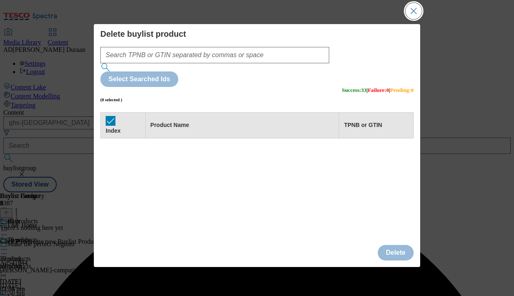
scroll to position [0, 0]
drag, startPoint x: 496, startPoint y: 20, endPoint x: 474, endPoint y: 15, distance: 22.7
click at [413, 11] on body "Icons icon_account icon_add icon_backward_link icon_basket icon_benefits icon_c…" at bounding box center [256, 97] width 507 height 189
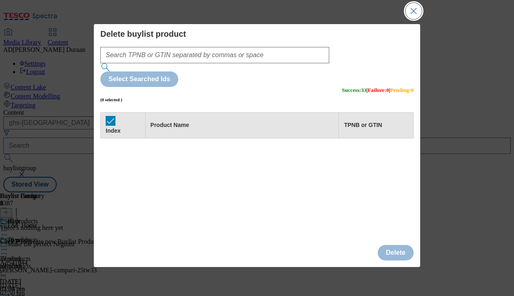
drag, startPoint x: 413, startPoint y: 11, endPoint x: 419, endPoint y: 53, distance: 42.5
click at [413, 11] on button "Close Modal" at bounding box center [413, 11] width 16 height 16
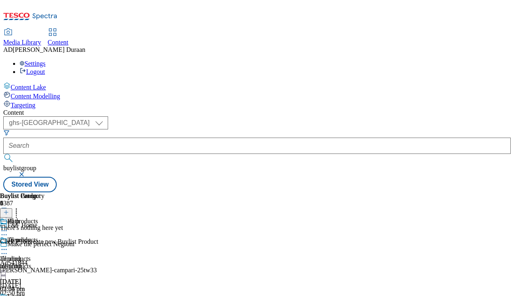
scroll to position [0, 210]
click at [6, 210] on line at bounding box center [6, 212] width 0 height 4
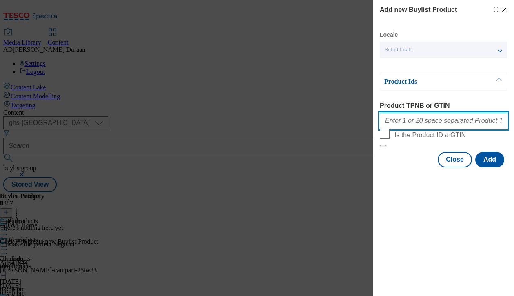
paste input "81916429 87818847 86036852 93211663 90745519 87141570 91352314 91352297 8191645…"
type input "81916429 87818847 86036852 93211663 90745519 87141570 91352314 91352297 8191645…"
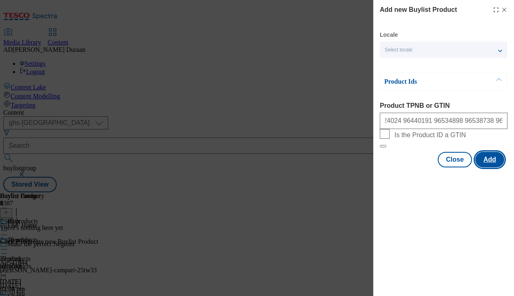
scroll to position [0, 0]
click at [491, 167] on button "Add" at bounding box center [489, 159] width 29 height 15
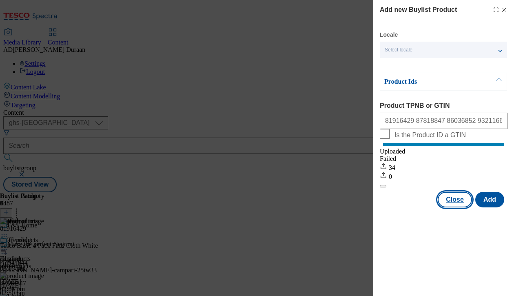
drag, startPoint x: 454, startPoint y: 208, endPoint x: 430, endPoint y: 206, distance: 23.7
click at [454, 207] on button "Close" at bounding box center [455, 199] width 34 height 15
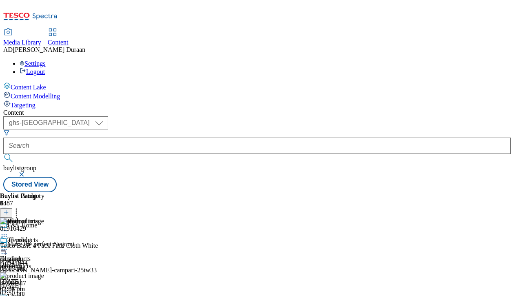
scroll to position [0, 135]
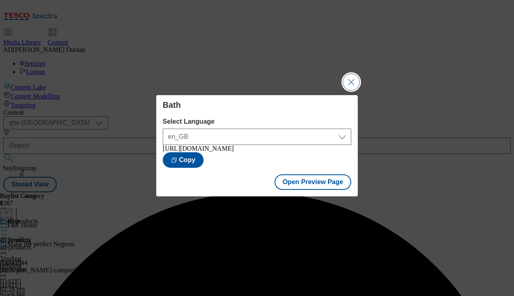
click at [355, 83] on button "Close Modal" at bounding box center [351, 82] width 16 height 16
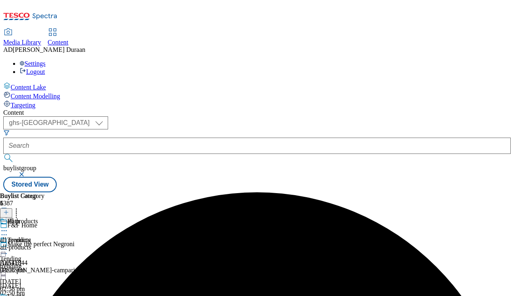
scroll to position [112, 0]
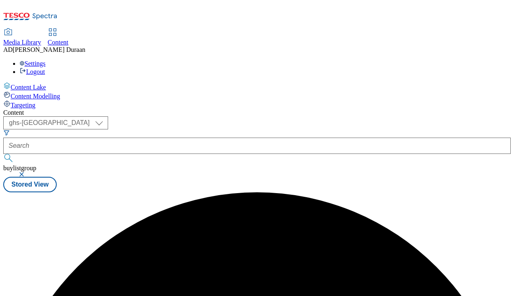
scroll to position [0, 0]
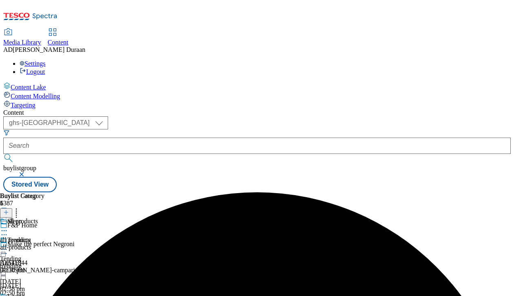
click at [5, 230] on circle at bounding box center [4, 230] width 1 height 1
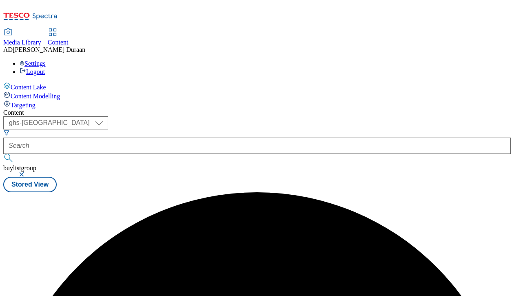
scroll to position [0, 0]
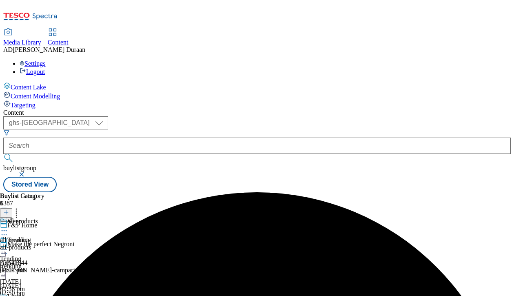
click at [8, 226] on icon at bounding box center [4, 230] width 8 height 8
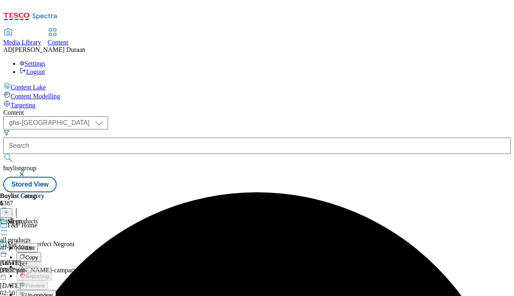
scroll to position [48, 0]
click at [53, 292] on span "Un-preview" at bounding box center [38, 295] width 27 height 6
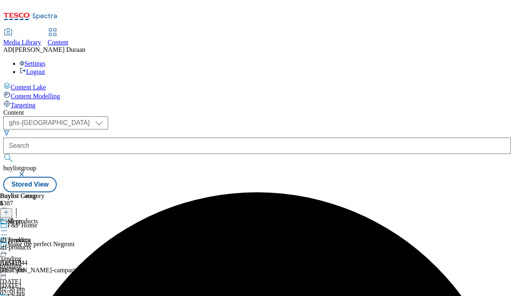
scroll to position [0, 59]
click at [44, 217] on div "all products all products all-products [DATE] 03:07 pm" at bounding box center [22, 245] width 44 height 56
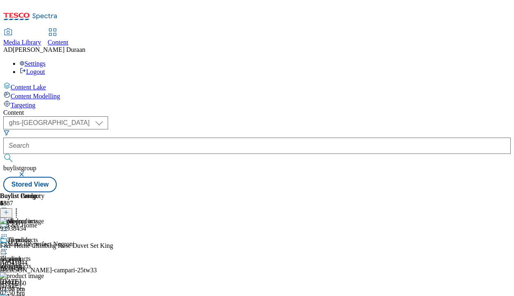
click at [20, 207] on icon at bounding box center [16, 211] width 8 height 8
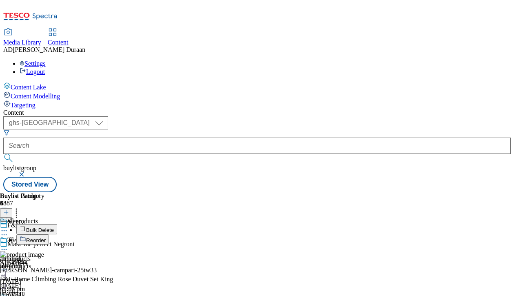
click at [57, 224] on button "Bulk Delete" at bounding box center [36, 229] width 41 height 10
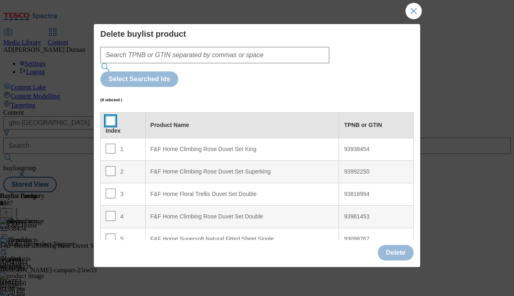
click at [112, 116] on input "Modal" at bounding box center [111, 121] width 10 height 10
checkbox input "true"
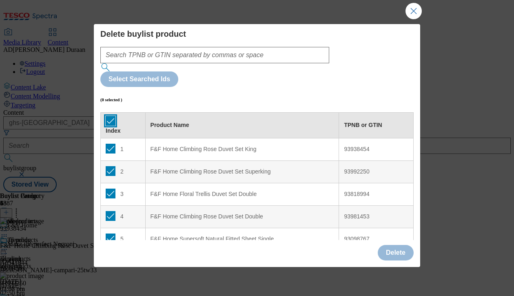
checkbox input "true"
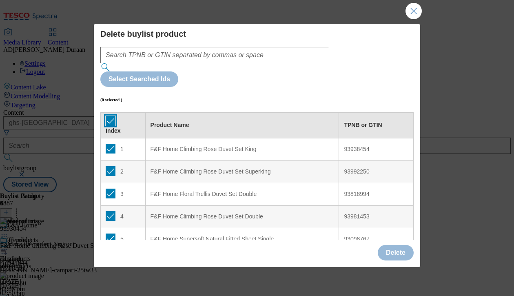
checkbox input "true"
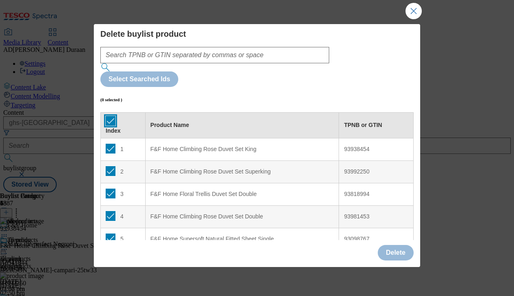
checkbox input "true"
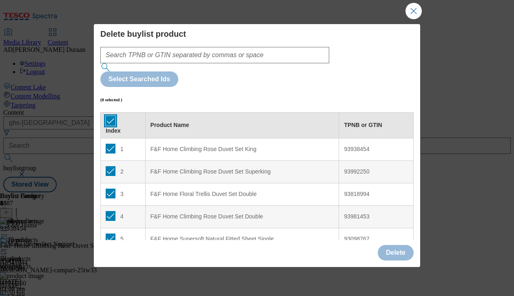
checkbox input "true"
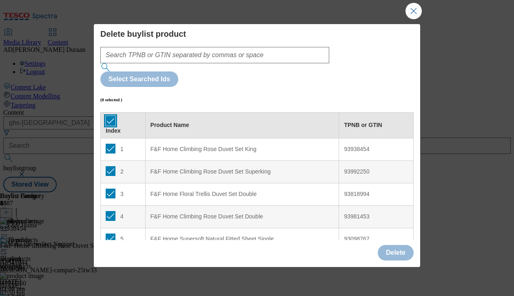
checkbox input "true"
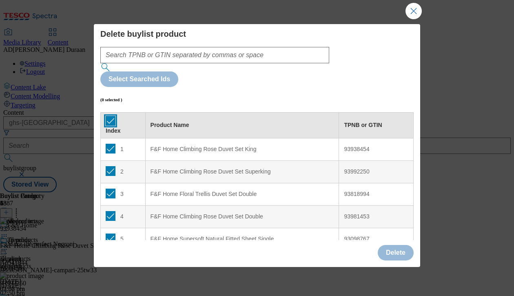
checkbox input "true"
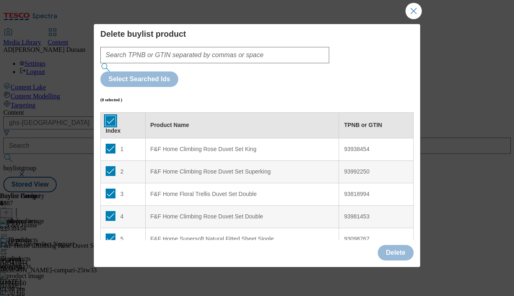
checkbox input "true"
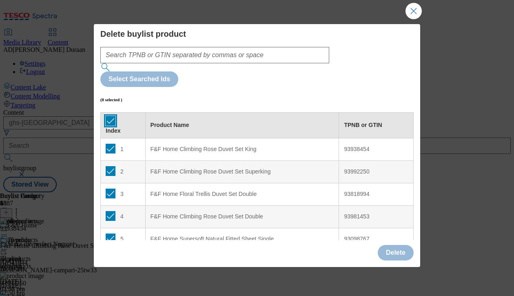
checkbox input "true"
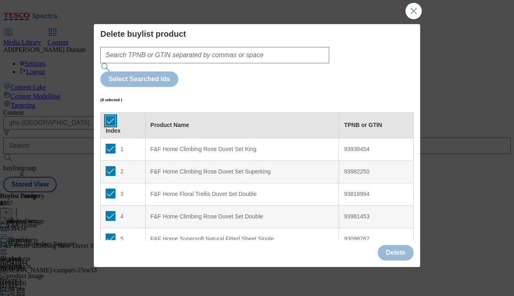
checkbox input "true"
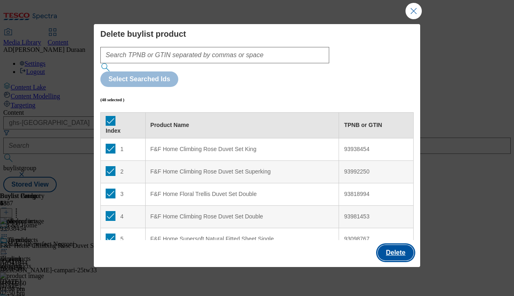
click at [397, 248] on button "Delete" at bounding box center [396, 252] width 36 height 15
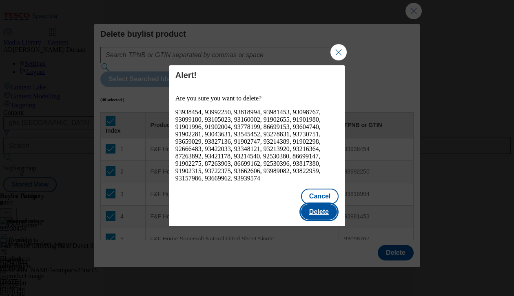
click at [325, 205] on button "Delete" at bounding box center [319, 211] width 36 height 15
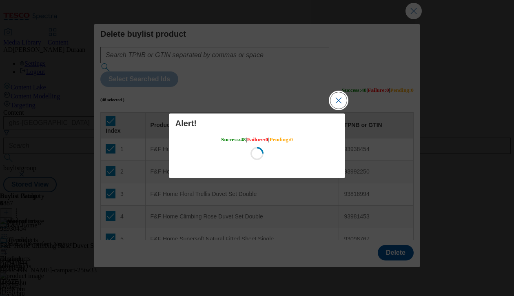
scroll to position [0, 0]
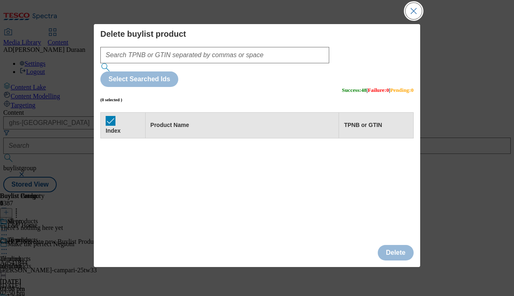
click at [414, 12] on button "Close Modal" at bounding box center [413, 11] width 16 height 16
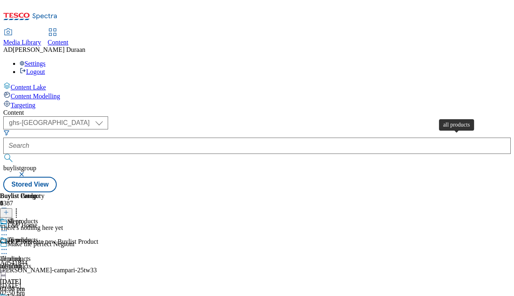
scroll to position [0, 210]
click at [9, 209] on icon at bounding box center [6, 212] width 6 height 6
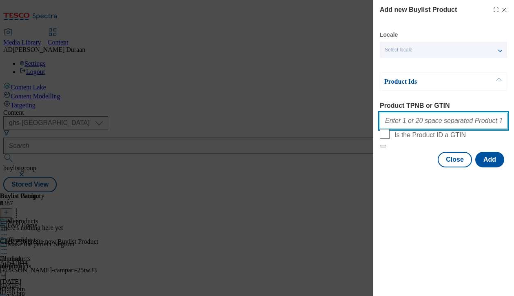
paste input "96238241 96490551 96399297 93611604 93215181 96396225 96491544 96495626 9643210…"
type input "96238241 96490551 96399297 93611604 93215181 96396225 96491544 96495626 9643210…"
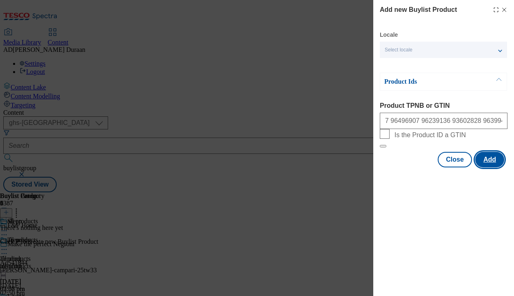
scroll to position [0, 0]
click at [492, 167] on button "Add" at bounding box center [489, 159] width 29 height 15
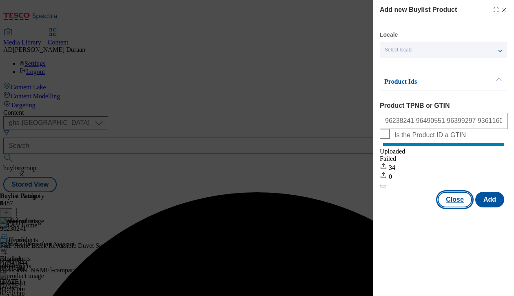
click at [457, 207] on button "Close" at bounding box center [455, 199] width 34 height 15
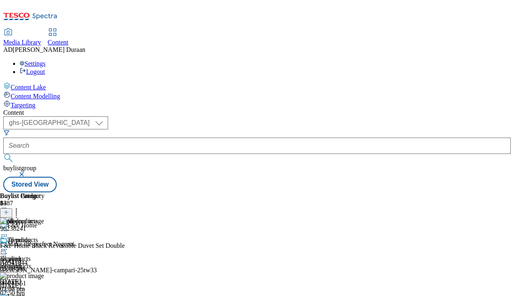
scroll to position [0, 130]
click at [8, 226] on icon at bounding box center [4, 230] width 8 height 8
click at [44, 282] on span "Preview" at bounding box center [34, 285] width 19 height 6
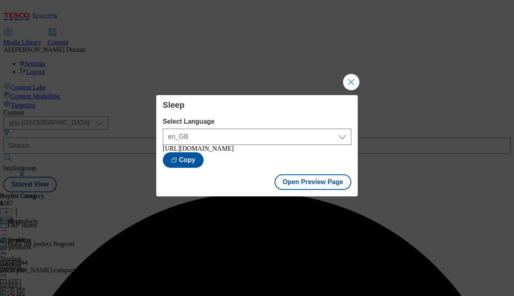
drag, startPoint x: 352, startPoint y: 79, endPoint x: 370, endPoint y: 108, distance: 34.2
click at [352, 79] on button "Close Modal" at bounding box center [351, 82] width 16 height 16
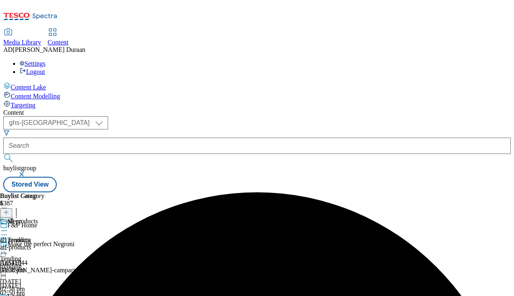
click at [8, 226] on icon at bounding box center [4, 230] width 8 height 8
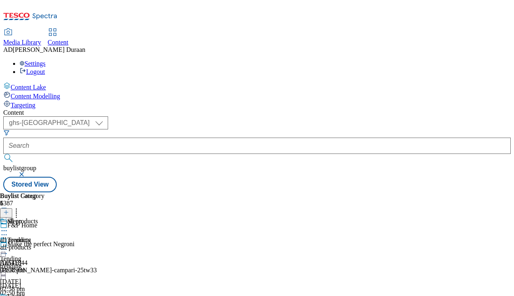
scroll to position [0, 59]
click at [8, 226] on icon at bounding box center [4, 230] width 8 height 8
click at [31, 236] on span "all products" at bounding box center [15, 239] width 31 height 7
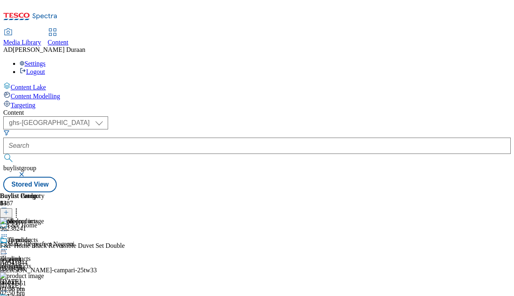
scroll to position [0, 10]
click at [8, 226] on icon at bounding box center [4, 230] width 8 height 8
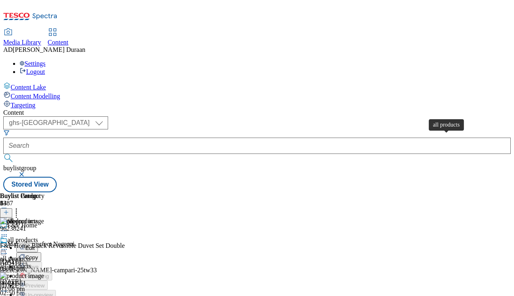
click at [31, 255] on span "all products" at bounding box center [15, 258] width 31 height 7
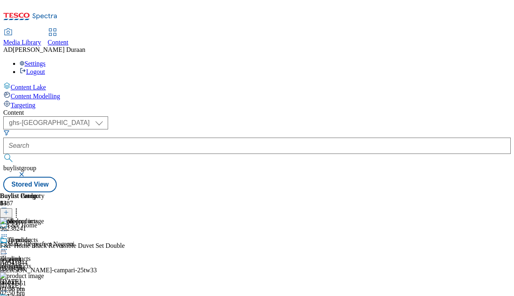
click at [8, 245] on icon at bounding box center [4, 249] width 8 height 8
click at [38, 236] on div "all products" at bounding box center [22, 239] width 31 height 7
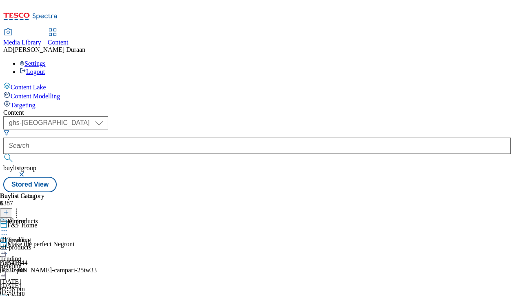
scroll to position [0, 59]
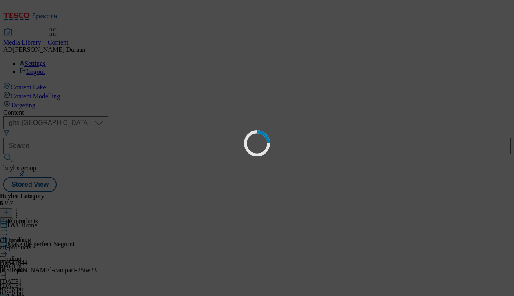
scroll to position [0, 0]
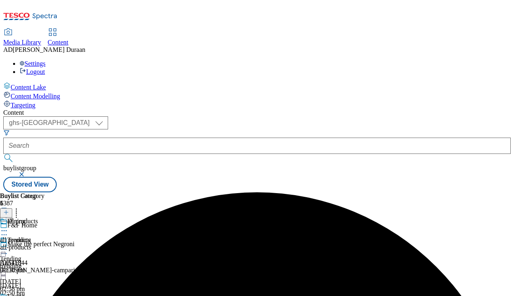
click at [8, 226] on icon at bounding box center [4, 230] width 8 height 8
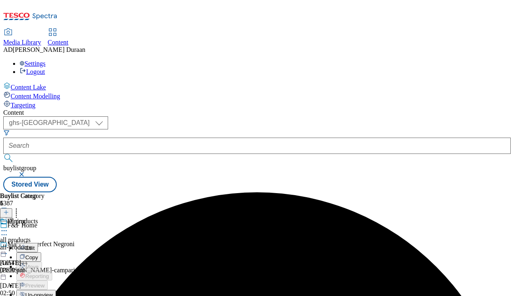
click at [53, 292] on span "Un-preview" at bounding box center [38, 295] width 27 height 6
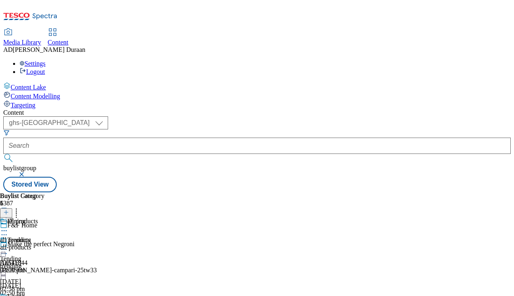
click at [44, 243] on div "all-products" at bounding box center [22, 246] width 44 height 7
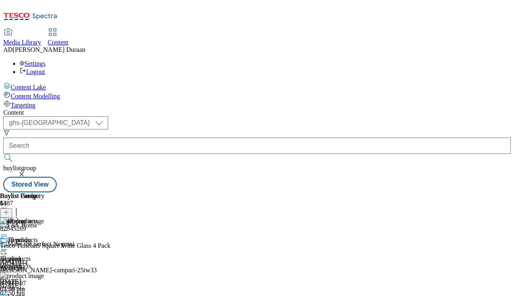
click at [20, 207] on icon at bounding box center [16, 211] width 8 height 8
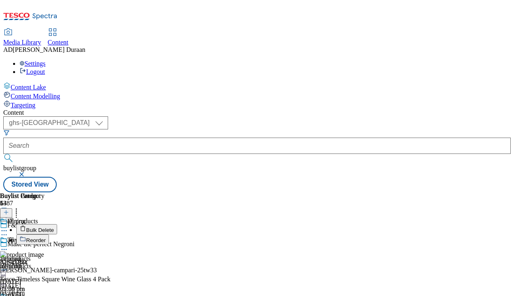
click at [57, 224] on button "Bulk Delete" at bounding box center [36, 229] width 41 height 10
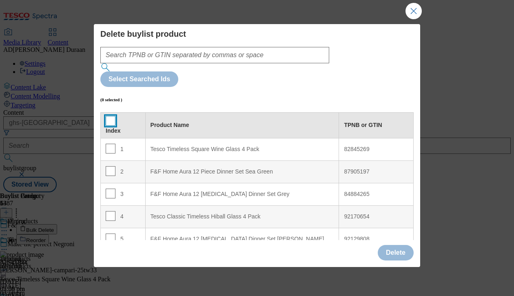
click at [111, 116] on input "Modal" at bounding box center [111, 121] width 10 height 10
checkbox input "true"
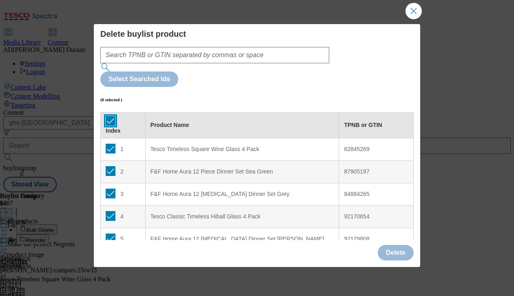
checkbox input "true"
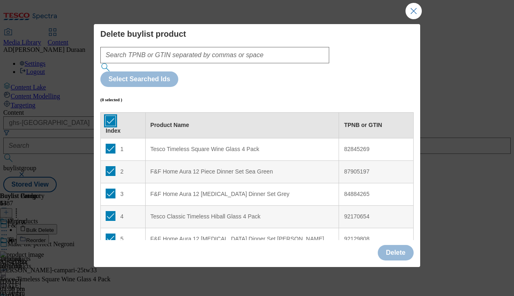
checkbox input "true"
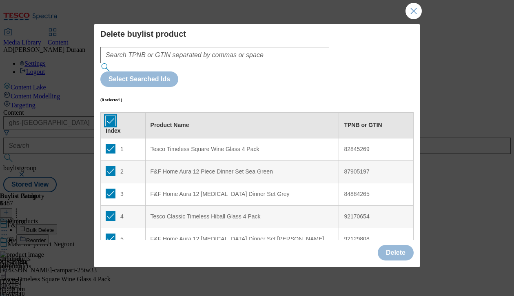
checkbox input "true"
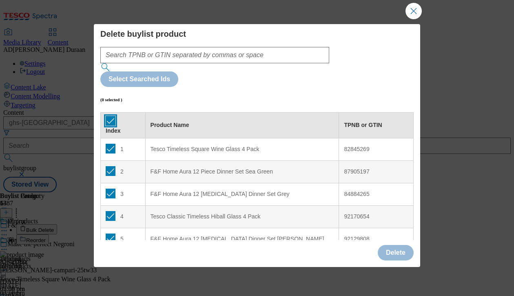
checkbox input "true"
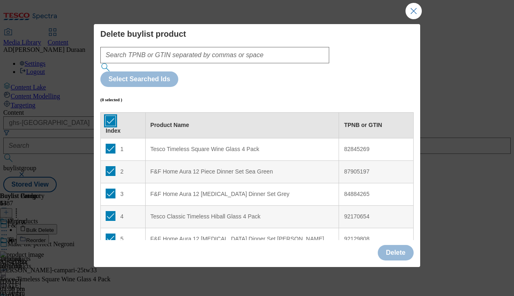
checkbox input "true"
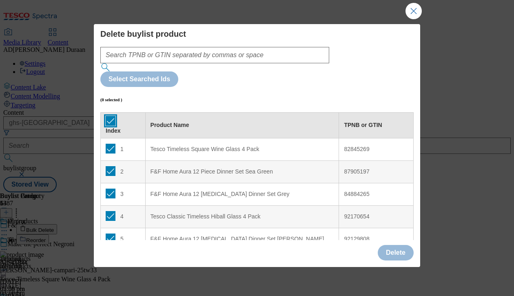
checkbox input "true"
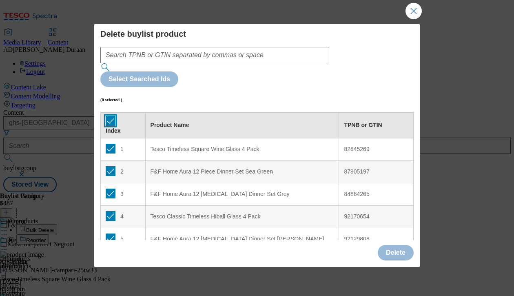
checkbox input "true"
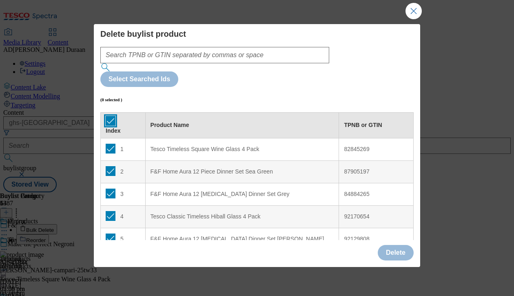
checkbox input "true"
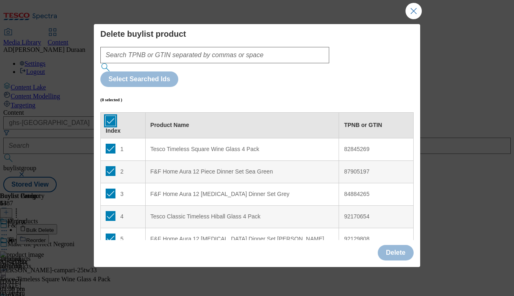
checkbox input "true"
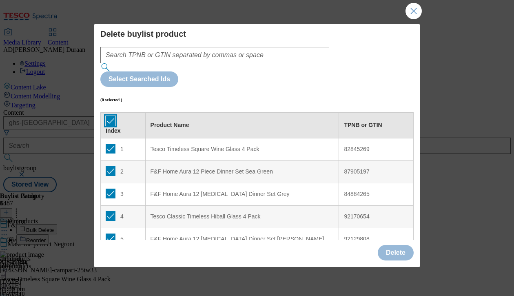
checkbox input "true"
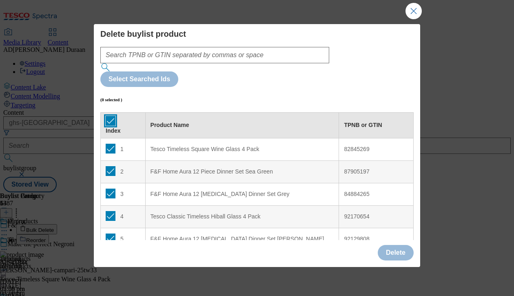
checkbox input "true"
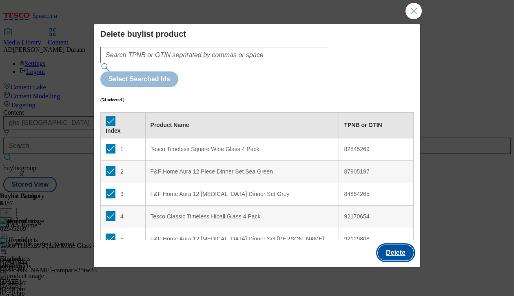
click at [398, 251] on button "Delete" at bounding box center [396, 252] width 36 height 15
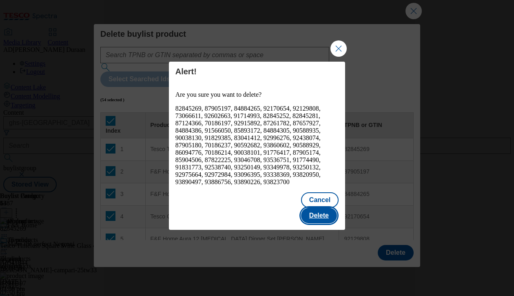
click at [328, 210] on button "Delete" at bounding box center [319, 215] width 36 height 15
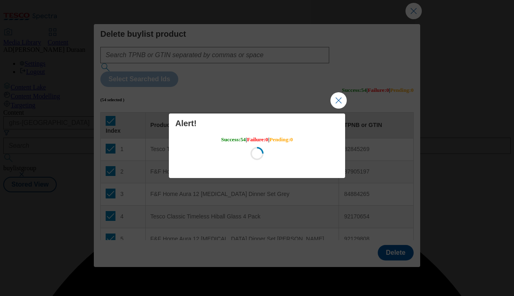
scroll to position [0, 0]
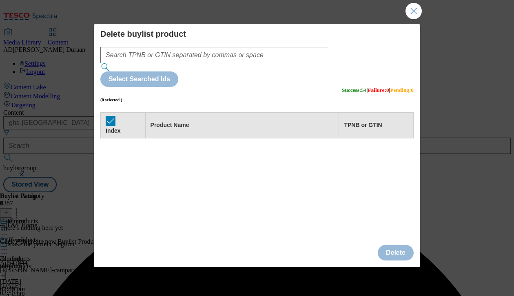
drag, startPoint x: 496, startPoint y: 20, endPoint x: 442, endPoint y: 18, distance: 53.9
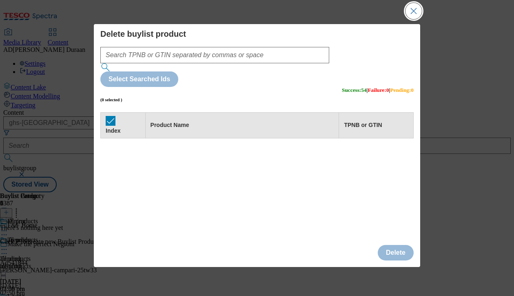
drag, startPoint x: 416, startPoint y: 11, endPoint x: 416, endPoint y: 20, distance: 9.0
click at [416, 11] on button "Close Modal" at bounding box center [413, 11] width 16 height 16
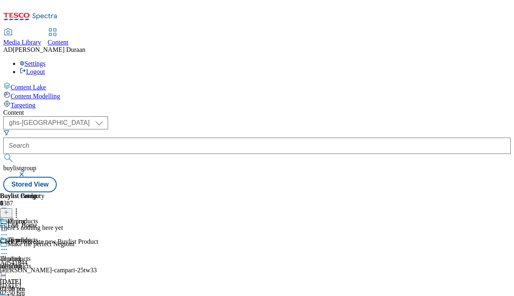
scroll to position [0, 210]
click at [9, 209] on icon at bounding box center [6, 212] width 6 height 6
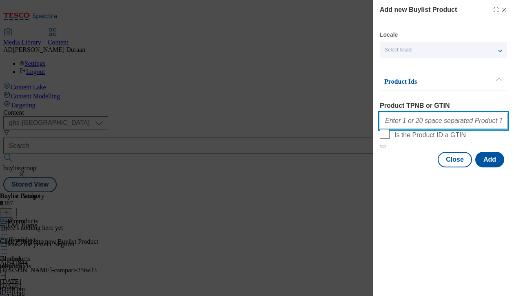
paste input "92170654 96238097 96482503 92996299 91829385 96676758 91714993 91811169 8790537…"
type input "92170654 96238097 96482503 92996299 91829385 96676758 91714993 91811169 8790537…"
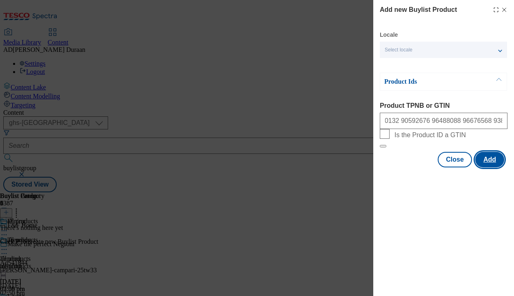
scroll to position [0, 0]
click at [490, 167] on button "Add" at bounding box center [489, 159] width 29 height 15
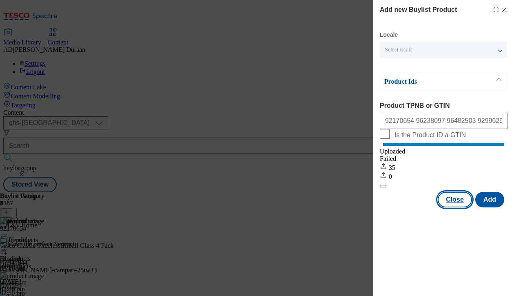
click at [455, 207] on button "Close" at bounding box center [455, 199] width 34 height 15
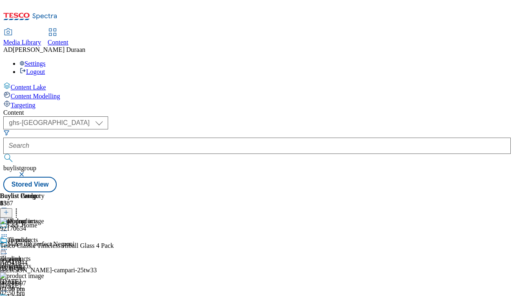
click at [8, 226] on icon at bounding box center [4, 230] width 8 height 8
click at [44, 282] on span "Preview" at bounding box center [34, 285] width 19 height 6
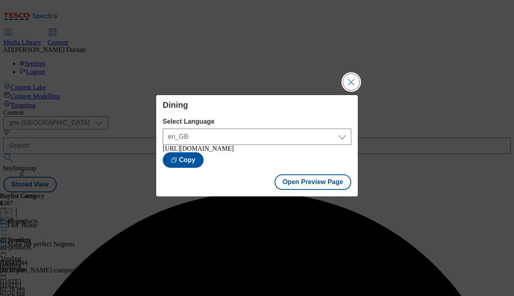
click at [350, 81] on button "Close Modal" at bounding box center [351, 82] width 16 height 16
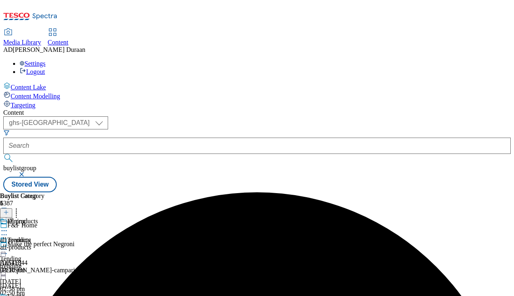
click at [8, 226] on icon at bounding box center [4, 230] width 8 height 8
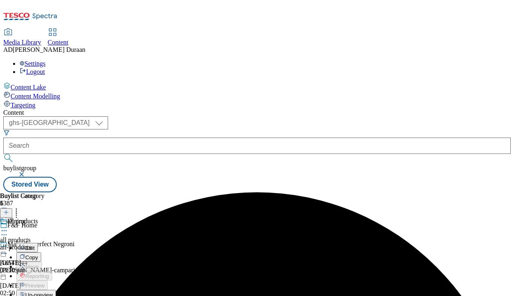
scroll to position [26, 0]
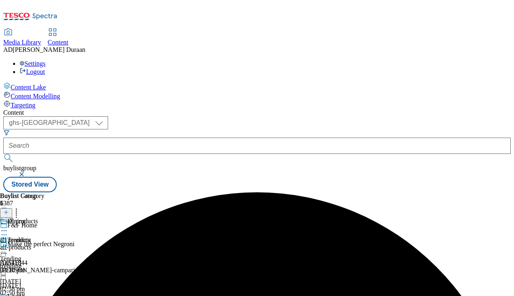
scroll to position [33, 0]
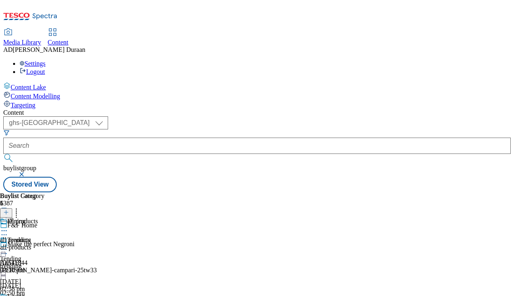
click at [8, 226] on icon at bounding box center [4, 230] width 8 height 8
